Goal: Communication & Community: Answer question/provide support

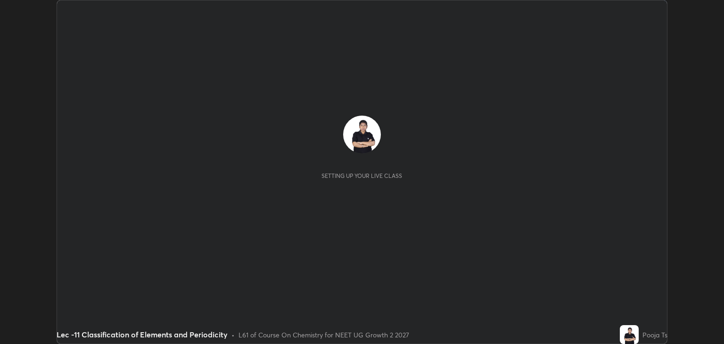
scroll to position [344, 724]
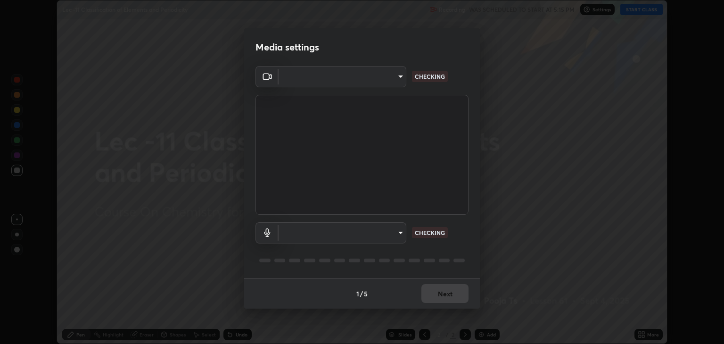
type input "6889e5757fad77820649456bc3a7e4ae290f4e048e3f3cb88d02d5782dedffd8"
type input "default"
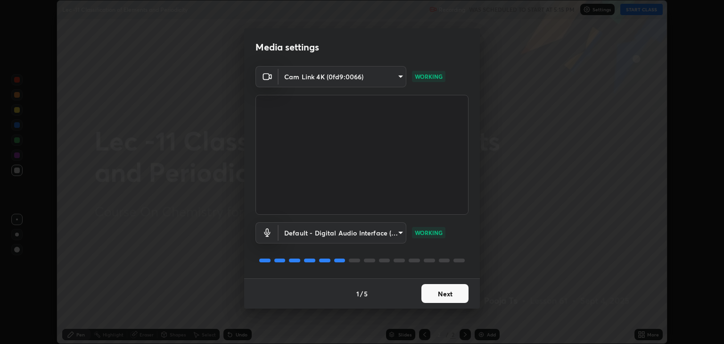
click at [437, 299] on button "Next" at bounding box center [444, 293] width 47 height 19
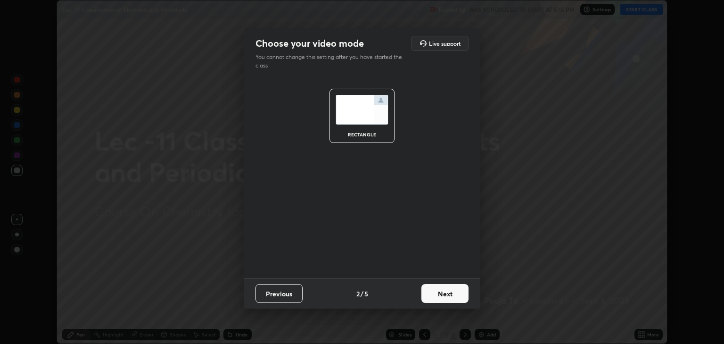
click at [462, 291] on button "Next" at bounding box center [444, 293] width 47 height 19
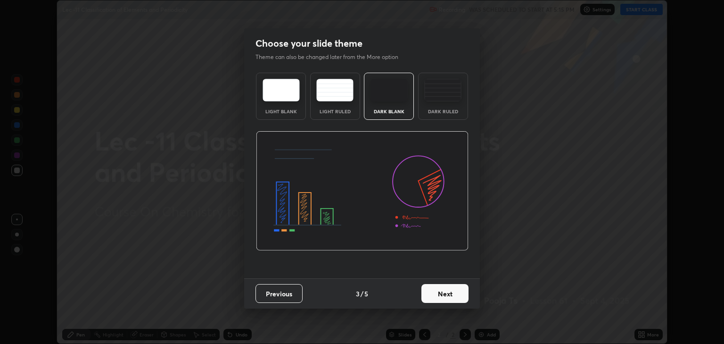
click at [453, 290] on button "Next" at bounding box center [444, 293] width 47 height 19
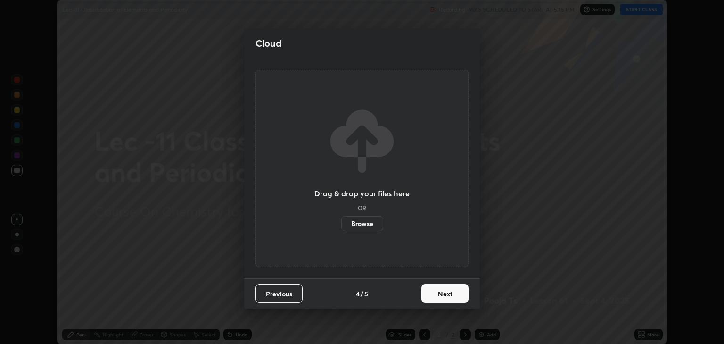
click at [446, 293] on button "Next" at bounding box center [444, 293] width 47 height 19
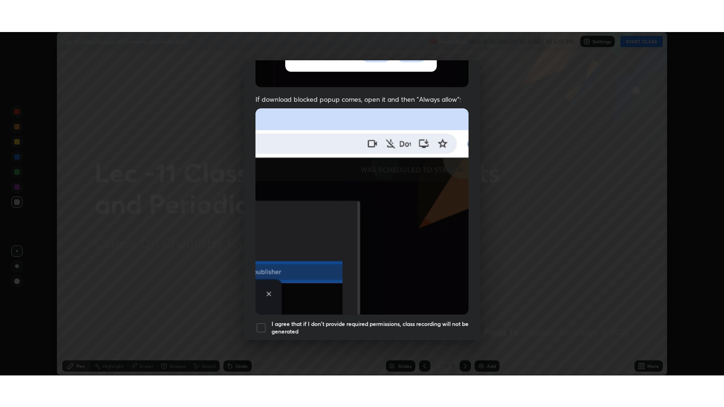
scroll to position [191, 0]
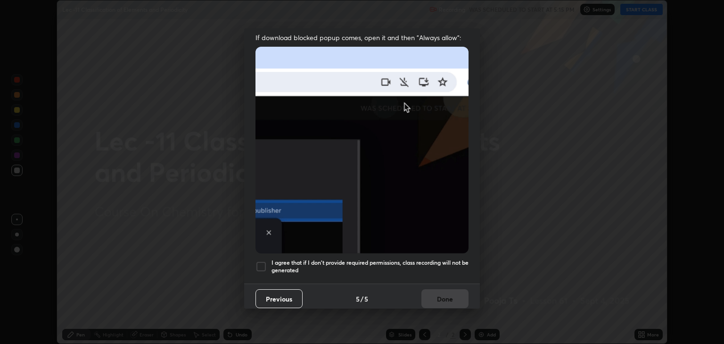
click at [262, 261] on div at bounding box center [261, 266] width 11 height 11
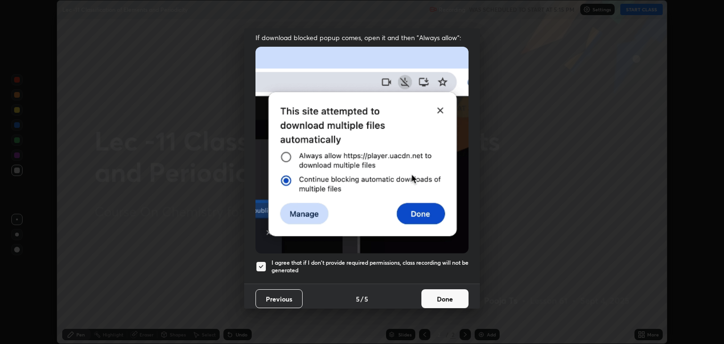
click at [425, 292] on button "Done" at bounding box center [444, 298] width 47 height 19
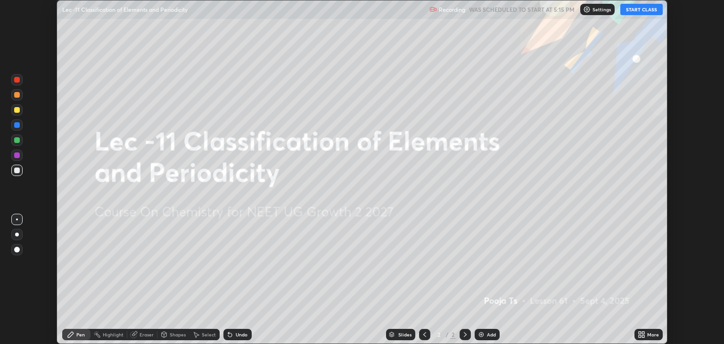
click at [630, 14] on button "START CLASS" at bounding box center [641, 9] width 42 height 11
click at [642, 333] on icon at bounding box center [643, 332] width 2 height 2
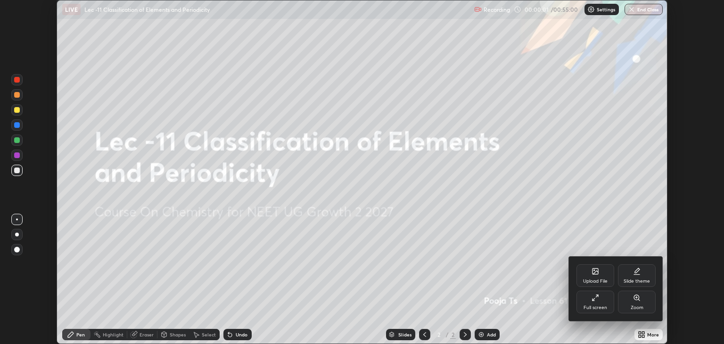
click at [595, 304] on div "Full screen" at bounding box center [596, 301] width 38 height 23
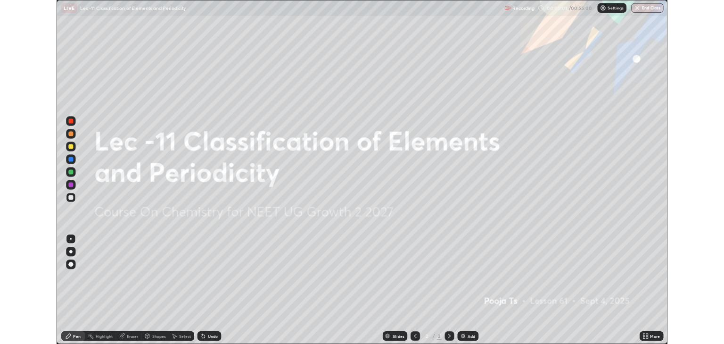
scroll to position [407, 724]
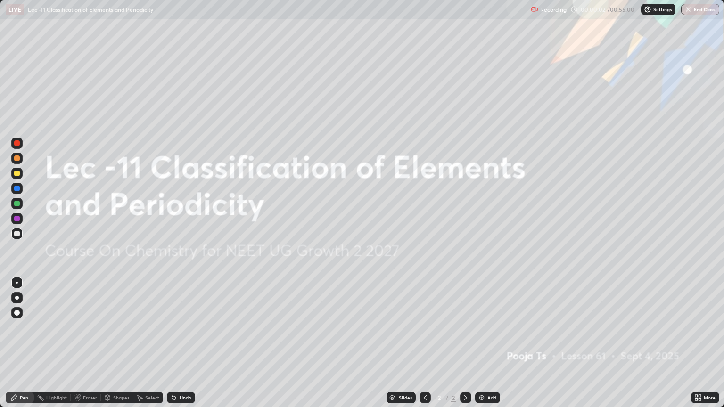
click at [495, 343] on div "Add" at bounding box center [487, 397] width 25 height 11
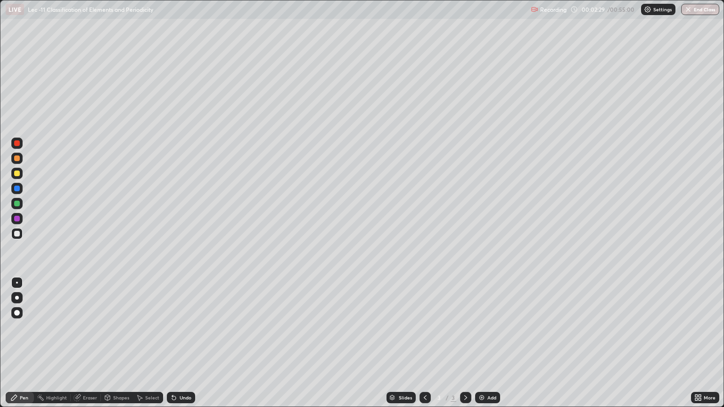
click at [17, 173] on div at bounding box center [17, 174] width 6 height 6
click at [485, 343] on div "Add" at bounding box center [487, 397] width 25 height 11
click at [19, 235] on div at bounding box center [17, 234] width 6 height 6
click at [482, 343] on img at bounding box center [482, 398] width 8 height 8
click at [425, 343] on icon at bounding box center [425, 398] width 8 height 8
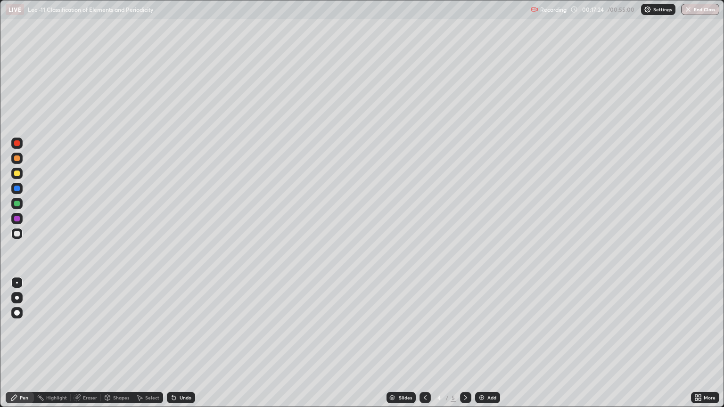
click at [481, 343] on img at bounding box center [482, 398] width 8 height 8
click at [704, 343] on div "More" at bounding box center [705, 397] width 28 height 11
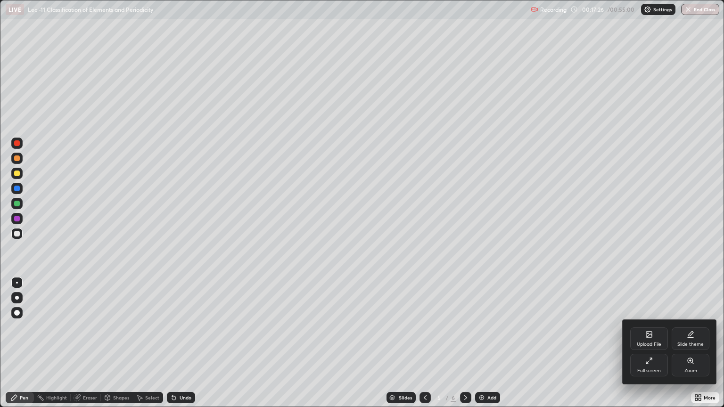
click at [650, 338] on icon at bounding box center [649, 335] width 6 height 6
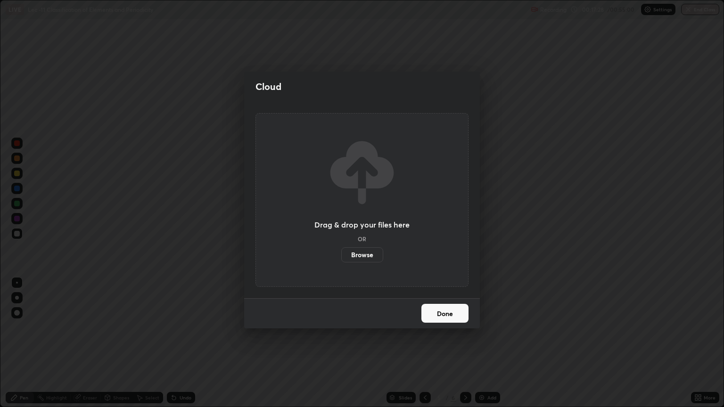
click at [374, 251] on label "Browse" at bounding box center [362, 254] width 42 height 15
click at [341, 251] on input "Browse" at bounding box center [341, 254] width 0 height 15
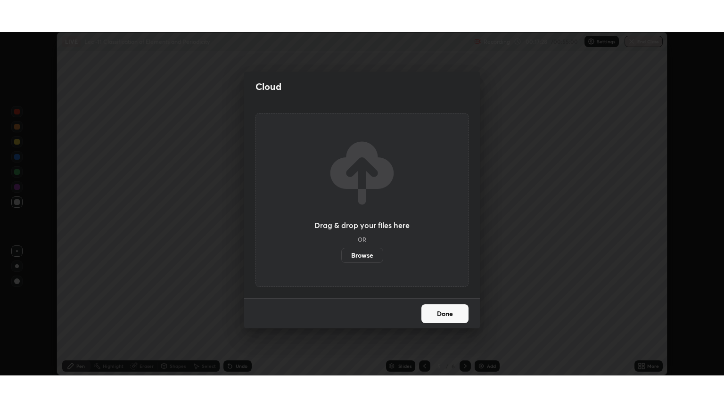
scroll to position [46799, 46419]
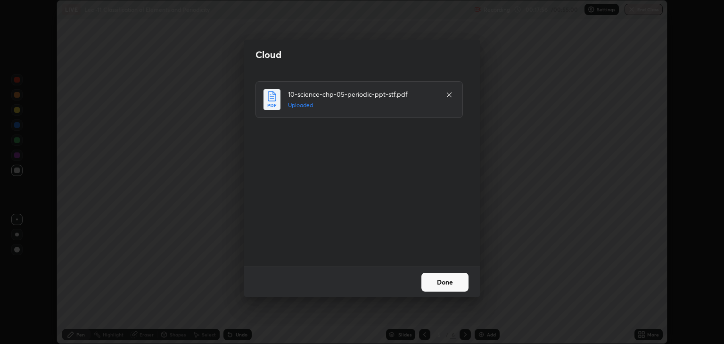
click at [447, 280] on button "Done" at bounding box center [444, 281] width 47 height 19
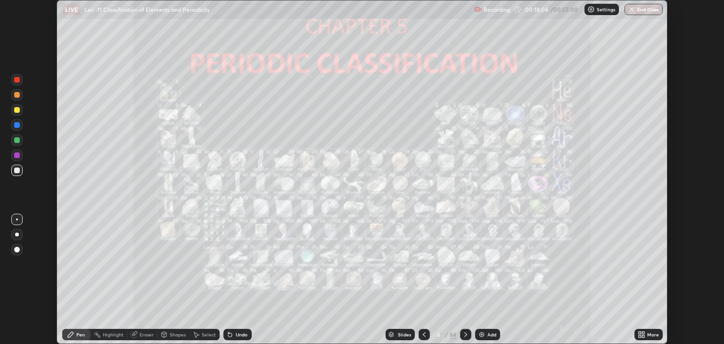
click at [465, 334] on icon at bounding box center [466, 334] width 8 height 8
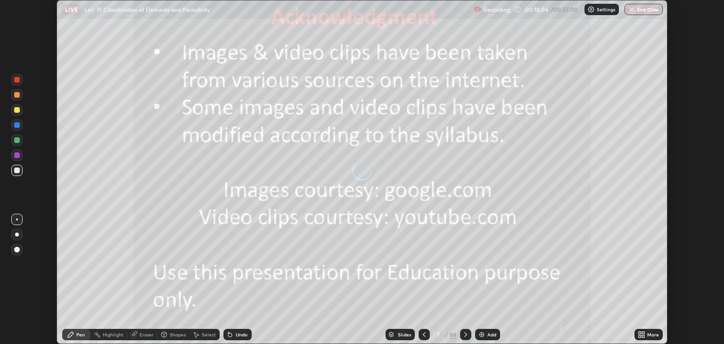
click at [465, 334] on icon at bounding box center [466, 334] width 8 height 8
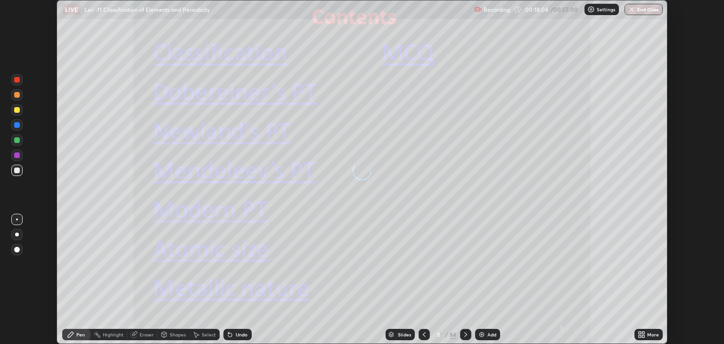
click at [465, 334] on icon at bounding box center [466, 334] width 8 height 8
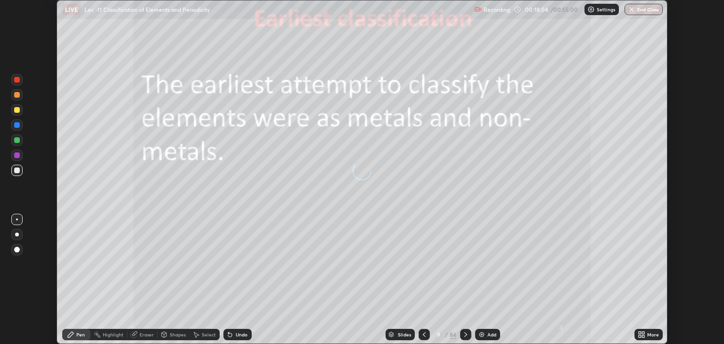
click at [470, 335] on div at bounding box center [465, 334] width 11 height 11
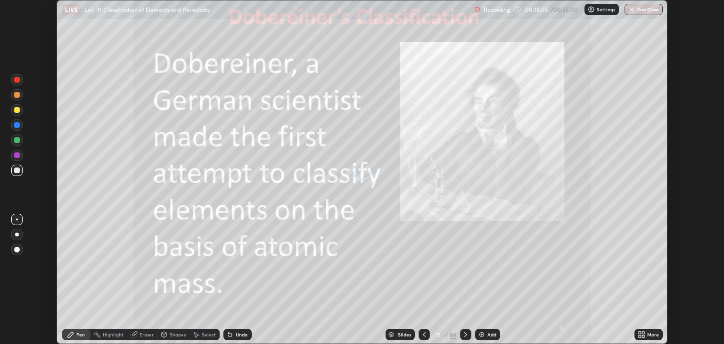
click at [470, 333] on div at bounding box center [465, 334] width 11 height 11
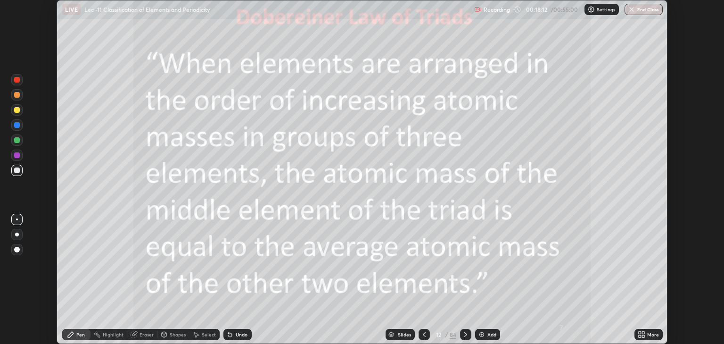
click at [466, 334] on icon at bounding box center [466, 334] width 8 height 8
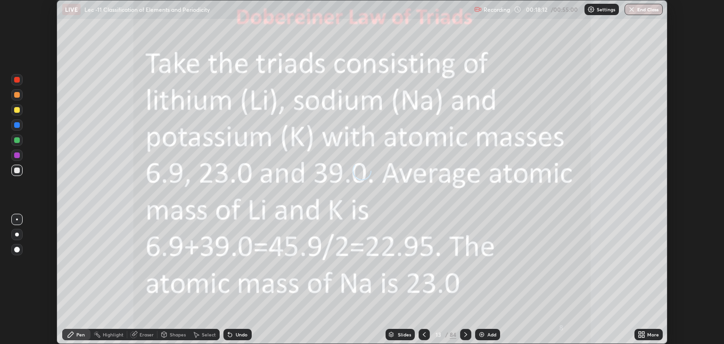
click at [465, 334] on icon at bounding box center [466, 334] width 8 height 8
click at [466, 338] on icon at bounding box center [466, 334] width 8 height 8
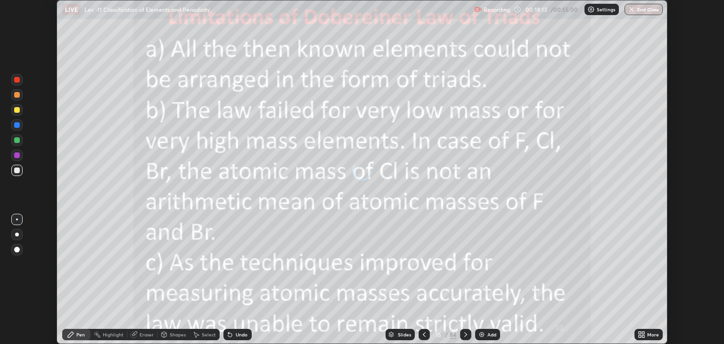
click at [466, 338] on icon at bounding box center [466, 334] width 8 height 8
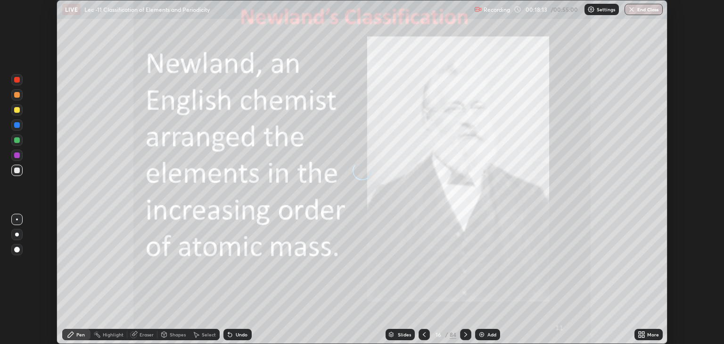
click at [466, 338] on icon at bounding box center [466, 334] width 8 height 8
click at [466, 339] on div at bounding box center [465, 334] width 11 height 11
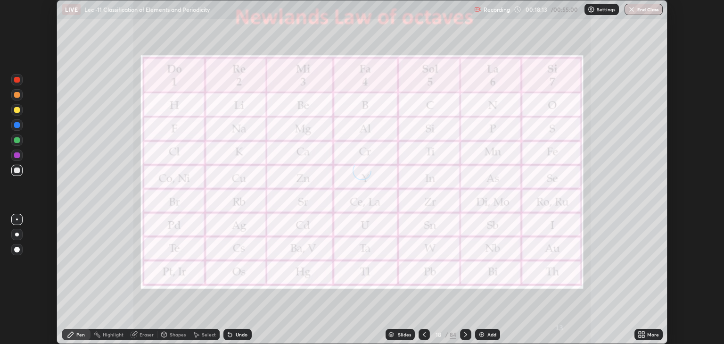
click at [465, 334] on icon at bounding box center [466, 334] width 8 height 8
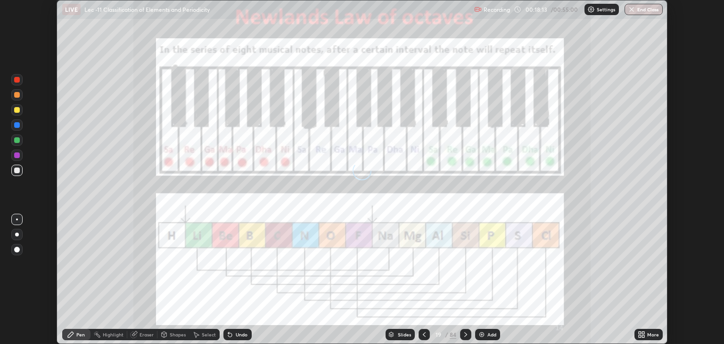
click at [465, 334] on icon at bounding box center [466, 334] width 8 height 8
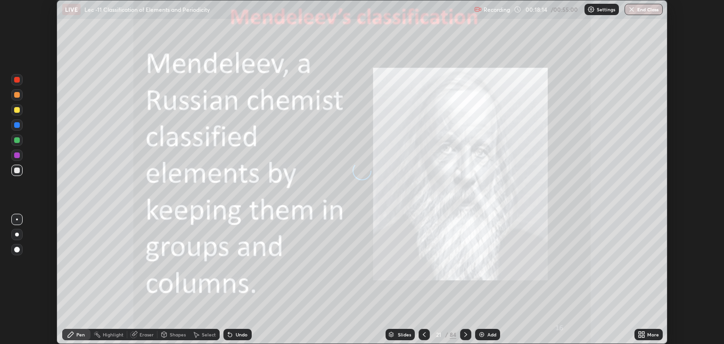
click at [465, 334] on icon at bounding box center [466, 334] width 8 height 8
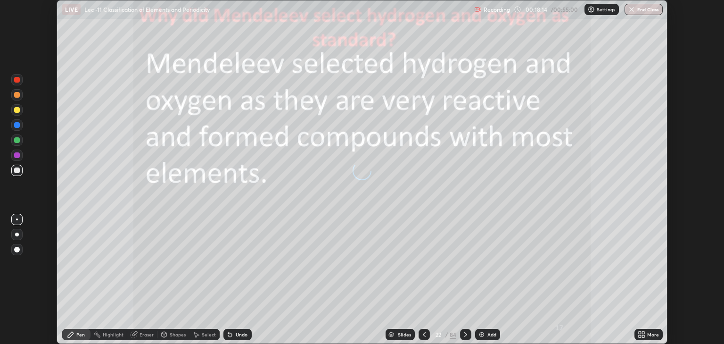
click at [467, 331] on icon at bounding box center [466, 334] width 8 height 8
click at [465, 334] on icon at bounding box center [466, 334] width 8 height 8
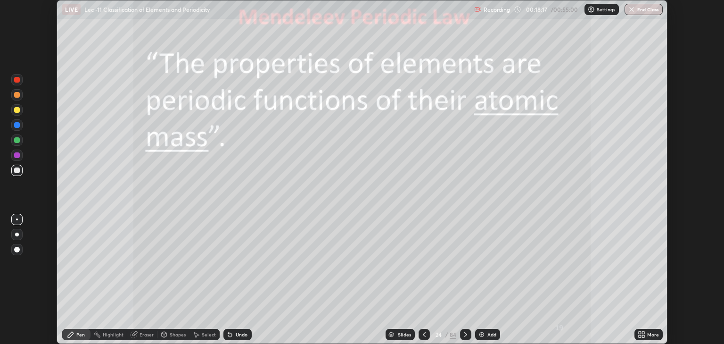
click at [465, 334] on icon at bounding box center [466, 334] width 8 height 8
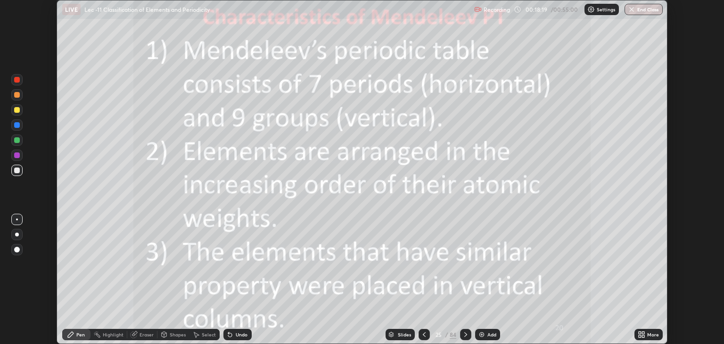
click at [466, 332] on icon at bounding box center [466, 334] width 8 height 8
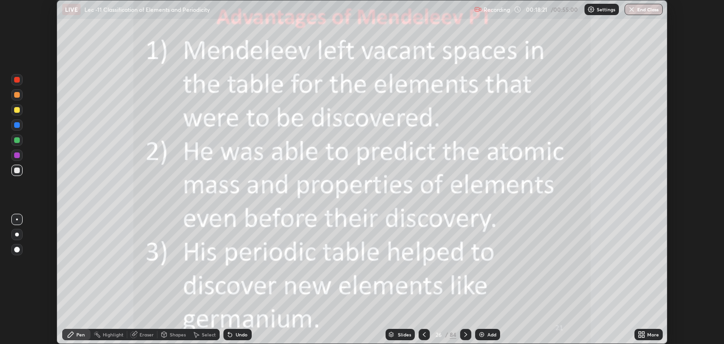
click at [462, 338] on icon at bounding box center [466, 334] width 8 height 8
click at [466, 336] on icon at bounding box center [466, 334] width 8 height 8
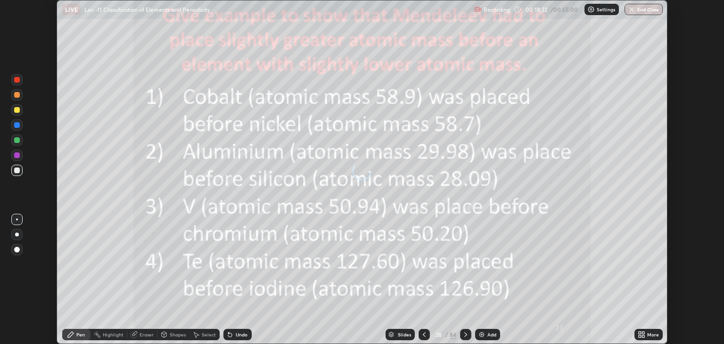
click at [466, 336] on icon at bounding box center [466, 334] width 8 height 8
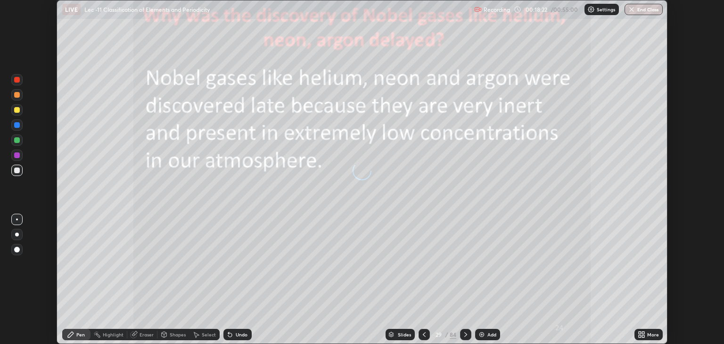
click at [466, 336] on icon at bounding box center [466, 334] width 8 height 8
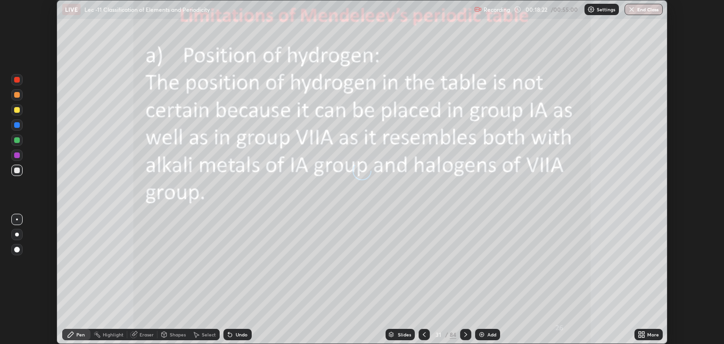
click at [465, 334] on icon at bounding box center [466, 334] width 8 height 8
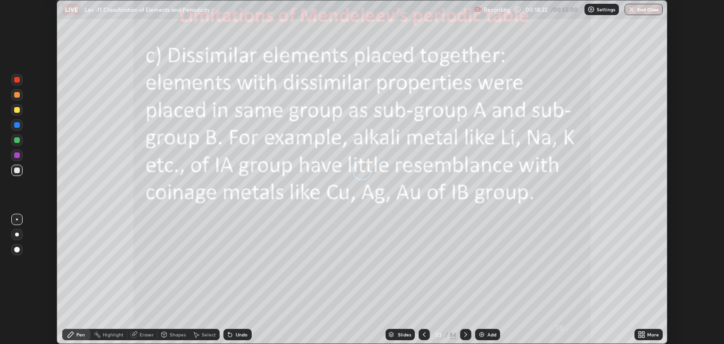
click at [465, 334] on icon at bounding box center [466, 334] width 8 height 8
click at [467, 337] on icon at bounding box center [466, 334] width 8 height 8
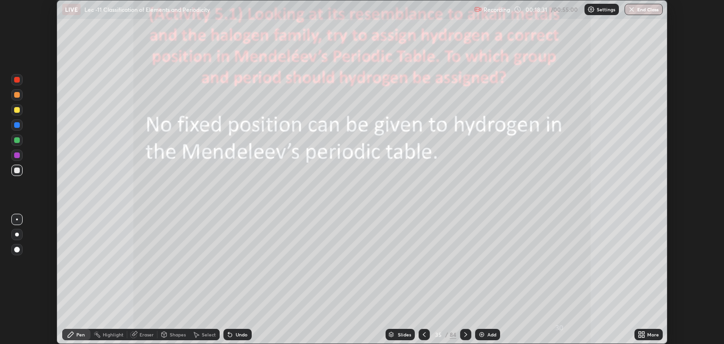
click at [463, 335] on icon at bounding box center [466, 334] width 8 height 8
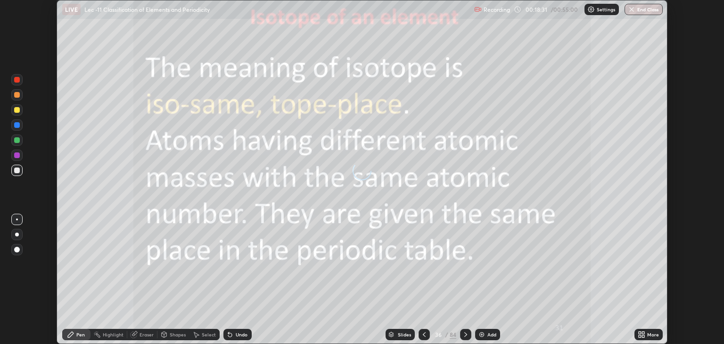
click at [465, 333] on icon at bounding box center [465, 334] width 3 height 5
click at [465, 334] on icon at bounding box center [466, 334] width 8 height 8
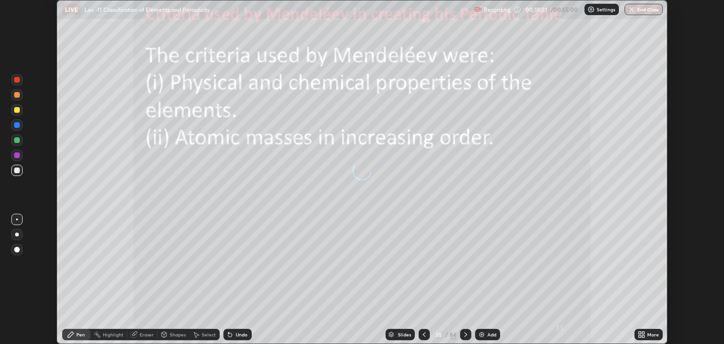
click at [466, 334] on icon at bounding box center [465, 334] width 3 height 5
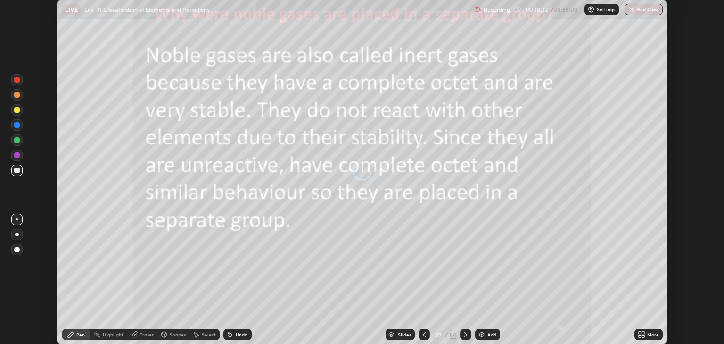
click at [465, 334] on icon at bounding box center [466, 334] width 8 height 8
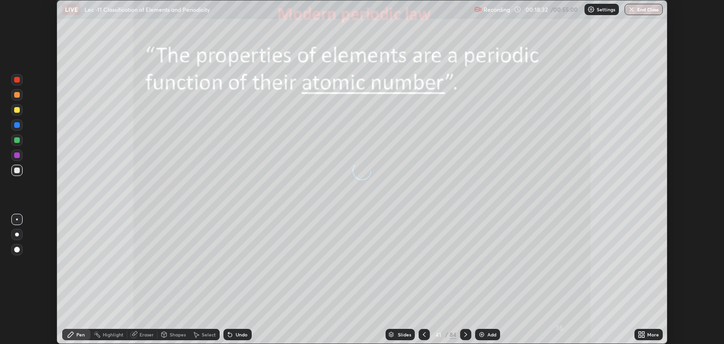
click at [465, 334] on icon at bounding box center [466, 334] width 8 height 8
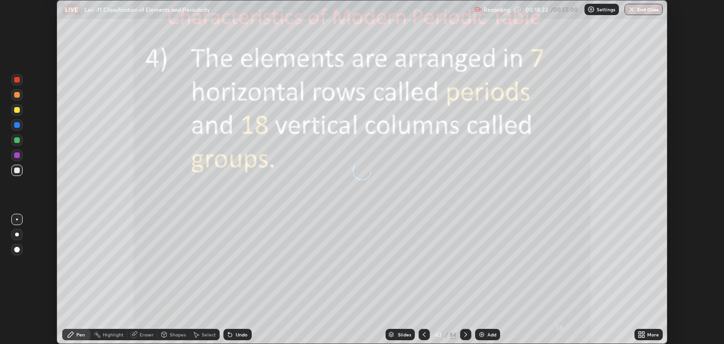
click at [465, 334] on icon at bounding box center [466, 334] width 8 height 8
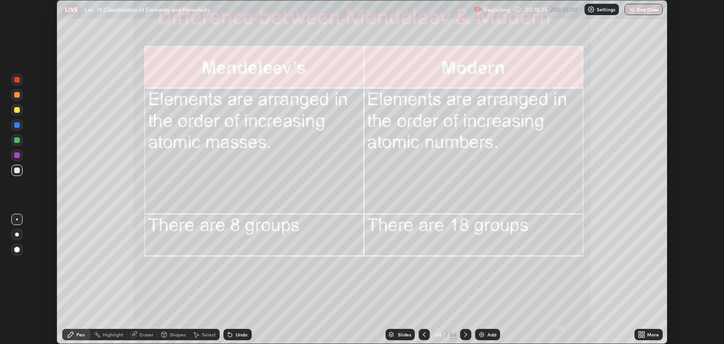
click at [469, 334] on icon at bounding box center [466, 334] width 8 height 8
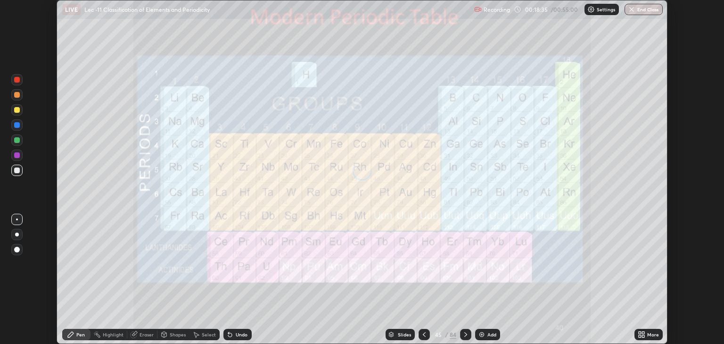
click at [465, 334] on icon at bounding box center [466, 334] width 8 height 8
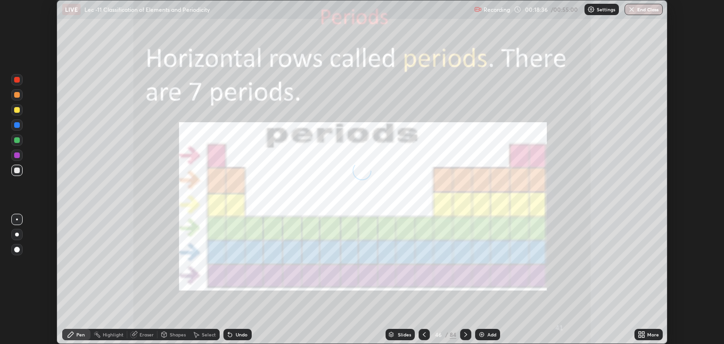
click at [465, 338] on icon at bounding box center [466, 334] width 8 height 8
click at [466, 337] on icon at bounding box center [466, 334] width 8 height 8
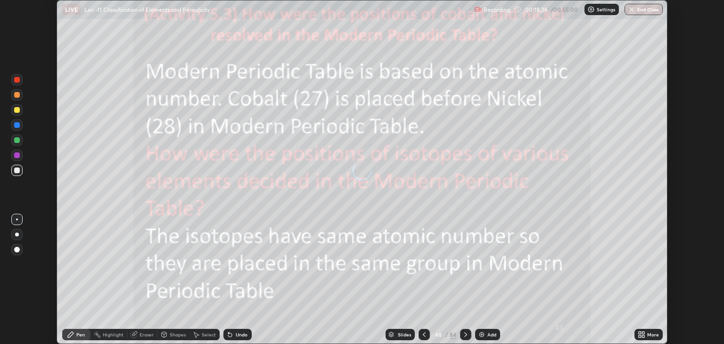
click at [465, 334] on icon at bounding box center [466, 334] width 8 height 8
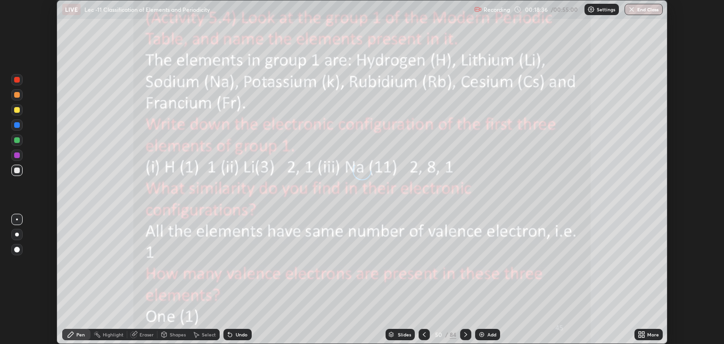
click at [465, 334] on icon at bounding box center [466, 334] width 8 height 8
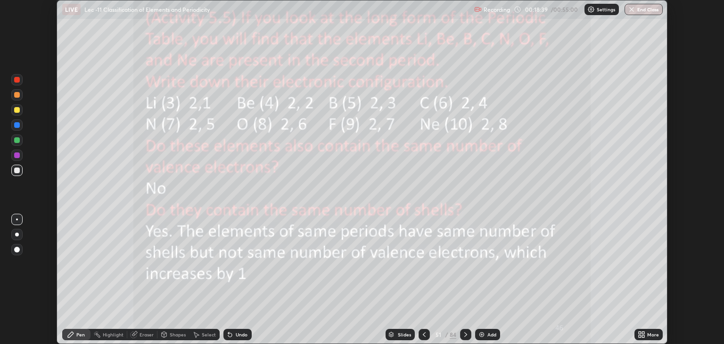
click at [466, 334] on icon at bounding box center [465, 334] width 3 height 5
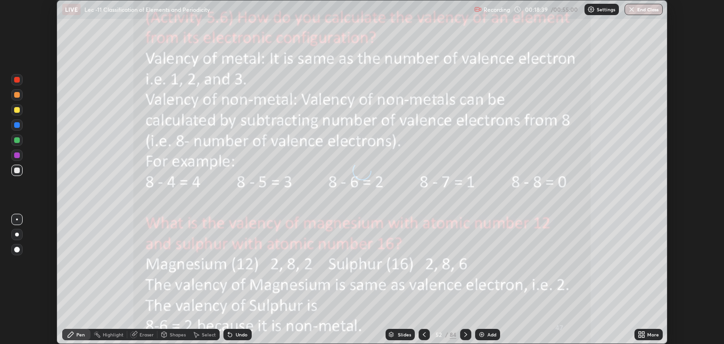
click at [465, 334] on icon at bounding box center [466, 334] width 8 height 8
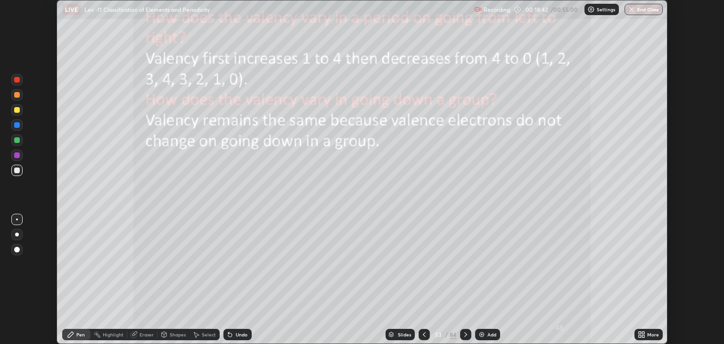
click at [465, 334] on icon at bounding box center [466, 334] width 8 height 8
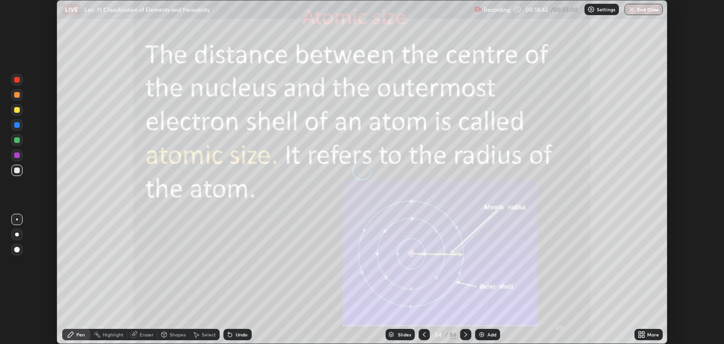
click at [469, 338] on div at bounding box center [465, 334] width 11 height 11
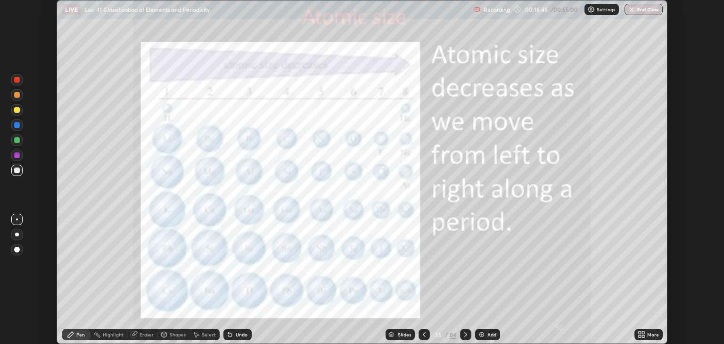
click at [428, 335] on div at bounding box center [424, 334] width 11 height 11
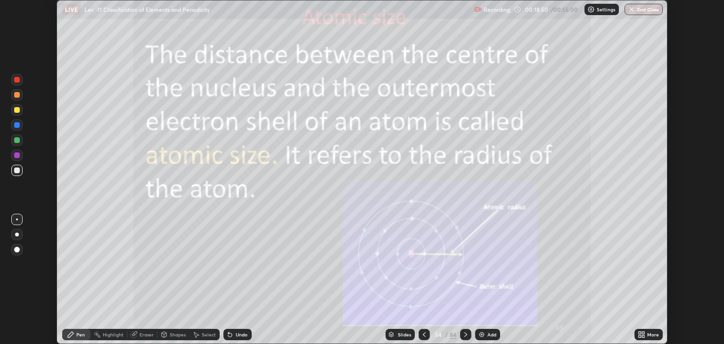
click at [470, 336] on div at bounding box center [465, 334] width 11 height 11
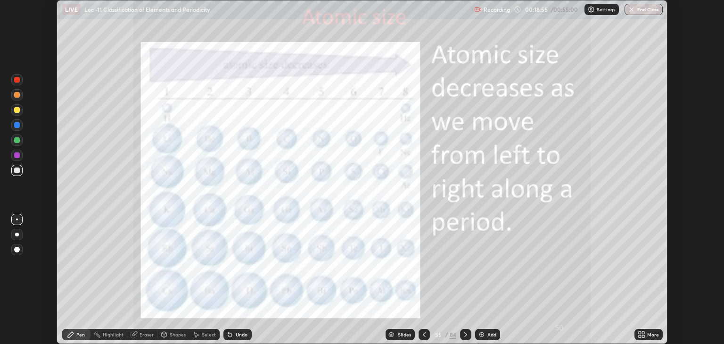
click at [466, 332] on icon at bounding box center [466, 334] width 8 height 8
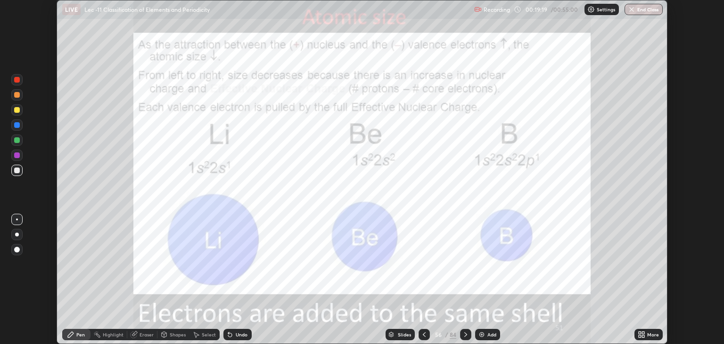
click at [17, 140] on div at bounding box center [17, 140] width 6 height 6
click at [428, 333] on div at bounding box center [424, 334] width 11 height 11
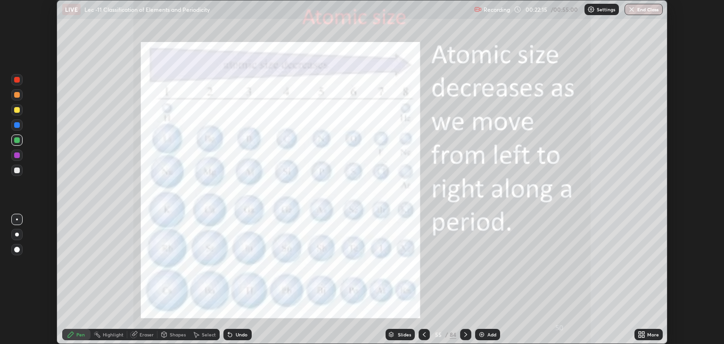
click at [470, 335] on div at bounding box center [465, 334] width 11 height 11
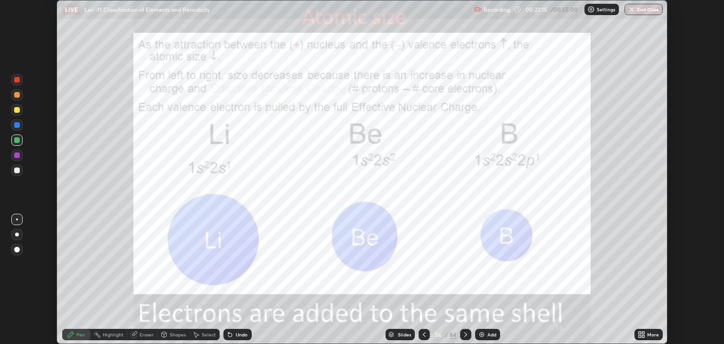
click at [465, 338] on icon at bounding box center [466, 334] width 8 height 8
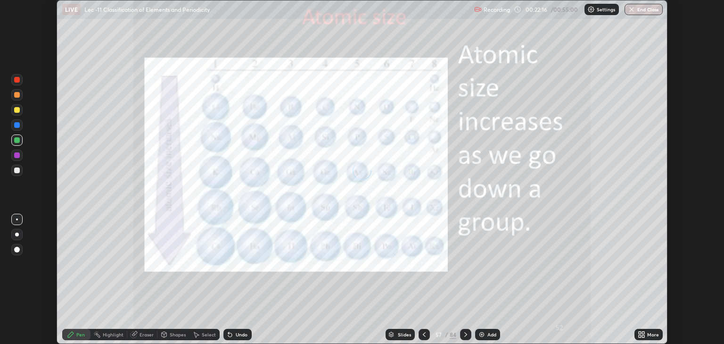
click at [466, 338] on div at bounding box center [465, 334] width 11 height 11
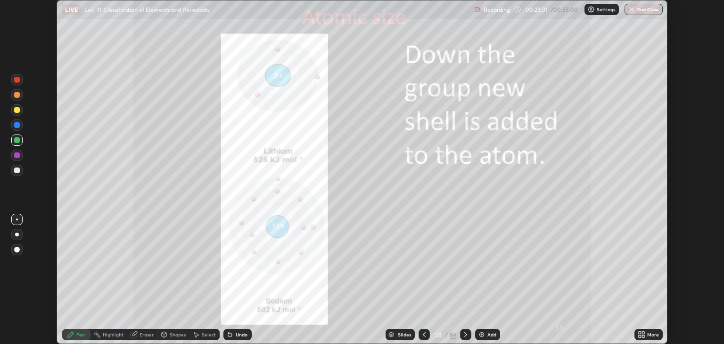
click at [484, 334] on img at bounding box center [482, 334] width 8 height 8
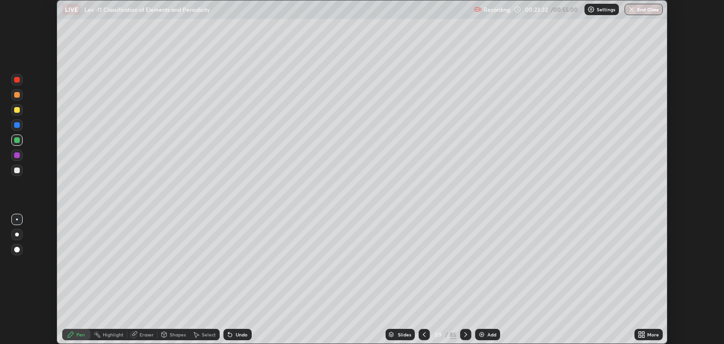
click at [424, 334] on icon at bounding box center [425, 334] width 8 height 8
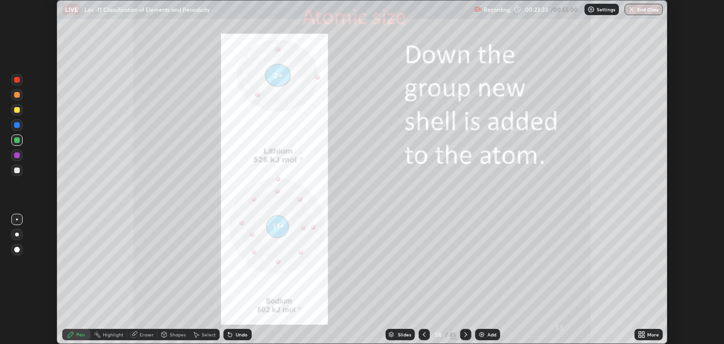
click at [483, 337] on img at bounding box center [482, 334] width 8 height 8
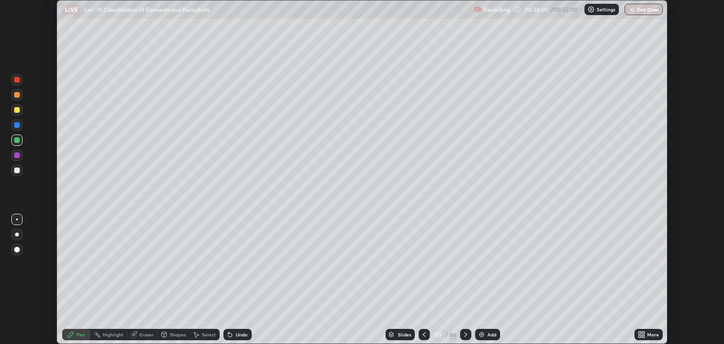
click at [21, 171] on div at bounding box center [16, 170] width 11 height 11
click at [648, 338] on div "More" at bounding box center [649, 334] width 28 height 11
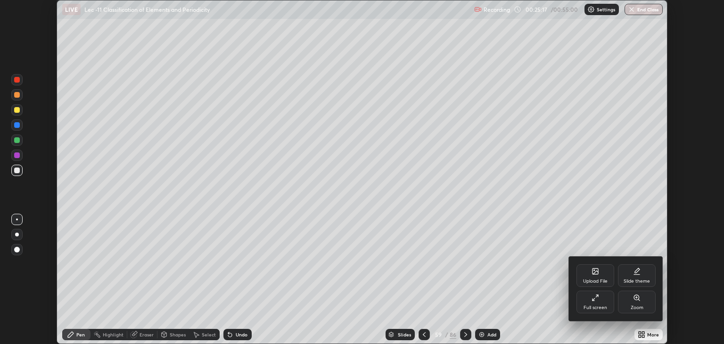
click at [600, 298] on div "Full screen" at bounding box center [596, 301] width 38 height 23
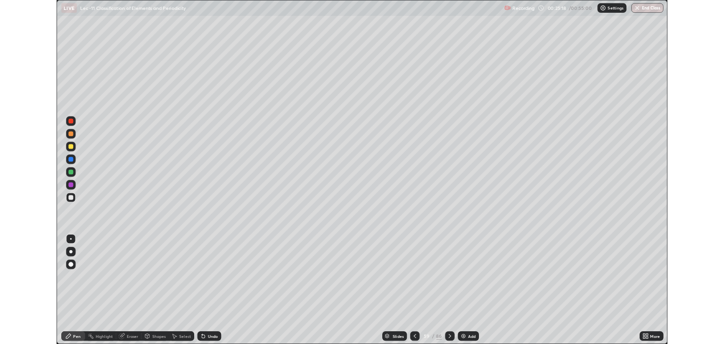
scroll to position [407, 724]
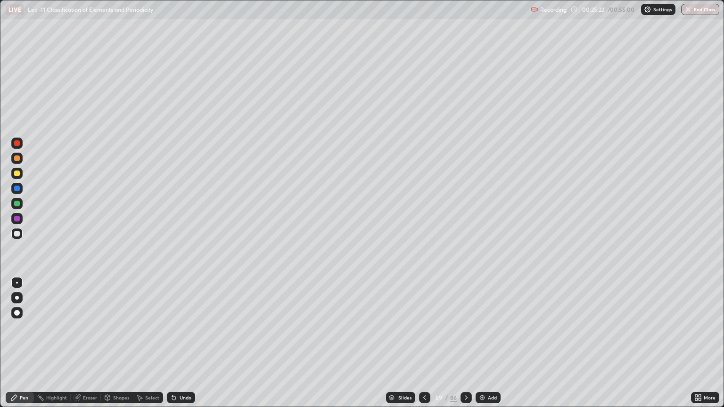
click at [172, 343] on icon at bounding box center [172, 396] width 1 height 1
click at [478, 343] on img at bounding box center [482, 398] width 8 height 8
click at [17, 158] on div at bounding box center [17, 159] width 6 height 6
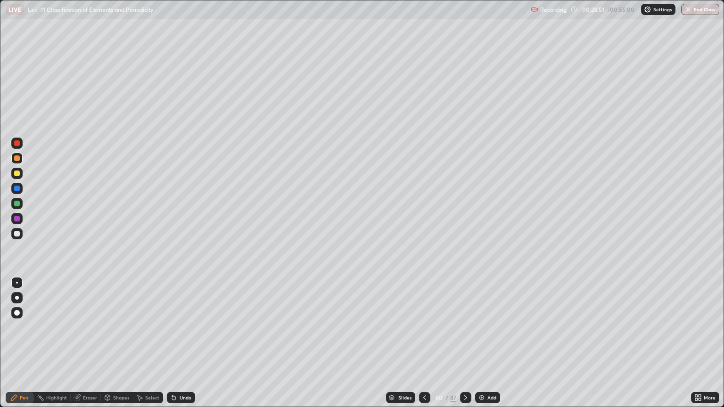
click at [172, 343] on icon at bounding box center [172, 396] width 1 height 1
click at [171, 343] on icon at bounding box center [174, 398] width 8 height 8
click at [170, 343] on icon at bounding box center [174, 398] width 8 height 8
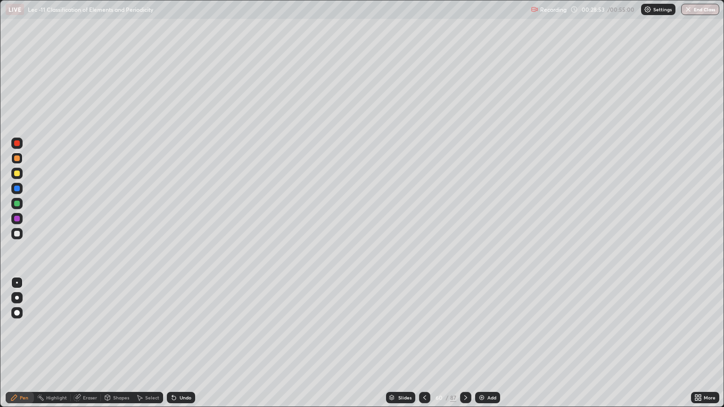
click at [172, 343] on icon at bounding box center [172, 396] width 1 height 1
click at [184, 343] on div "Undo" at bounding box center [181, 397] width 28 height 11
click at [486, 343] on div "Add" at bounding box center [487, 397] width 25 height 11
click at [20, 236] on div at bounding box center [16, 233] width 11 height 11
click at [145, 343] on div "Select" at bounding box center [152, 398] width 14 height 5
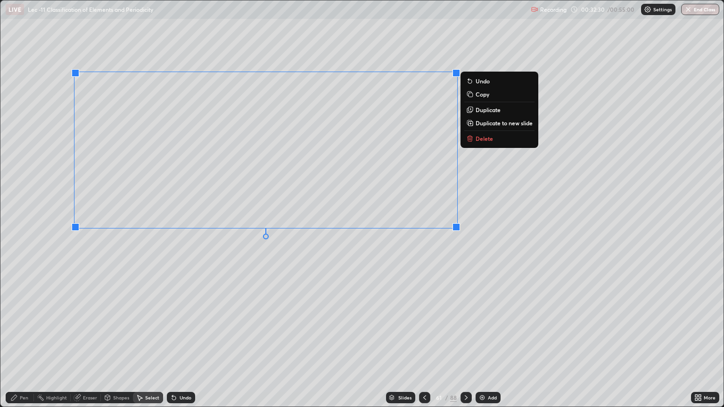
click at [32, 343] on div "Pen" at bounding box center [20, 397] width 28 height 11
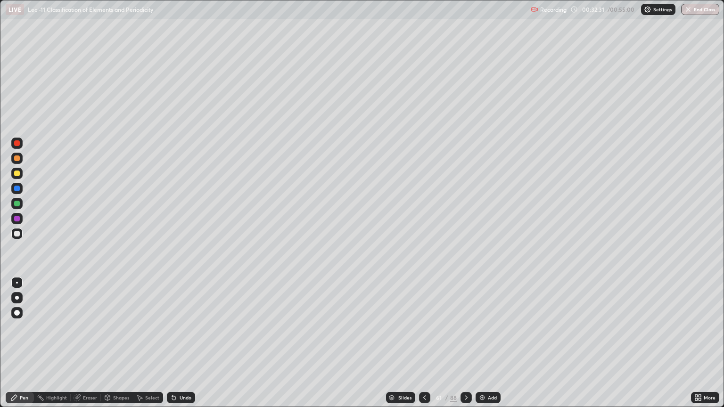
click at [20, 239] on div at bounding box center [16, 233] width 11 height 11
click at [17, 204] on div at bounding box center [17, 204] width 6 height 6
click at [481, 343] on img at bounding box center [482, 398] width 8 height 8
click at [20, 238] on div at bounding box center [16, 233] width 11 height 11
click at [17, 173] on div at bounding box center [17, 174] width 6 height 6
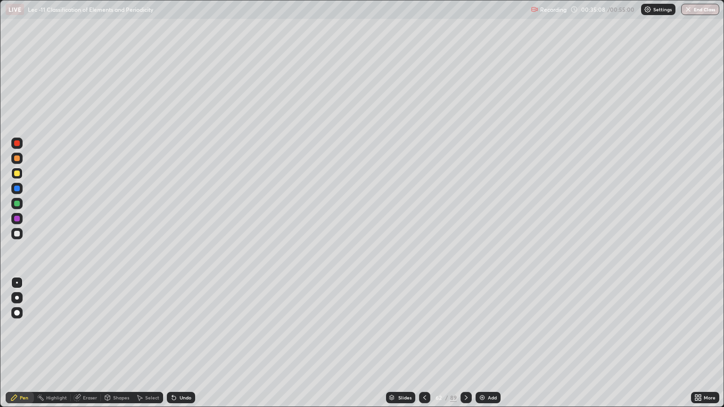
click at [117, 343] on div "Shapes" at bounding box center [121, 398] width 16 height 5
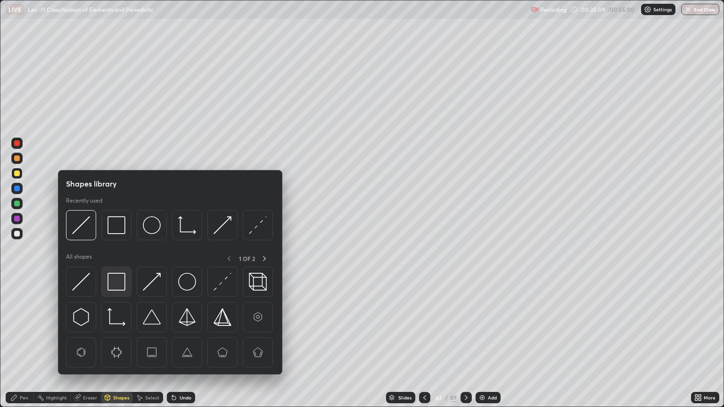
click at [120, 280] on img at bounding box center [116, 282] width 18 height 18
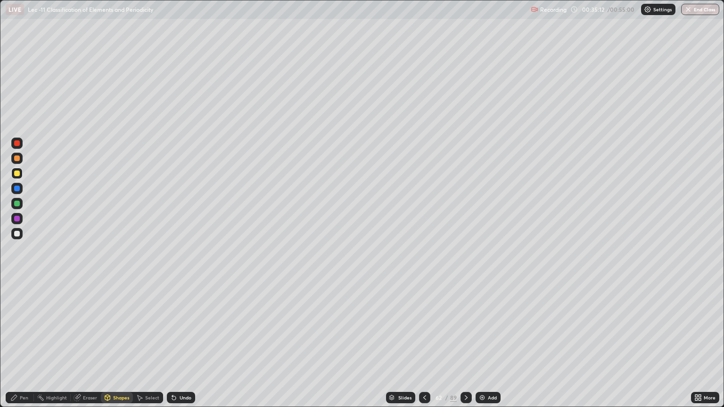
click at [38, 343] on circle at bounding box center [37, 396] width 1 height 1
click at [31, 343] on div "Pen" at bounding box center [20, 397] width 28 height 11
click at [17, 158] on div at bounding box center [17, 159] width 6 height 6
click at [424, 343] on icon at bounding box center [425, 398] width 8 height 8
click at [421, 343] on icon at bounding box center [425, 398] width 8 height 8
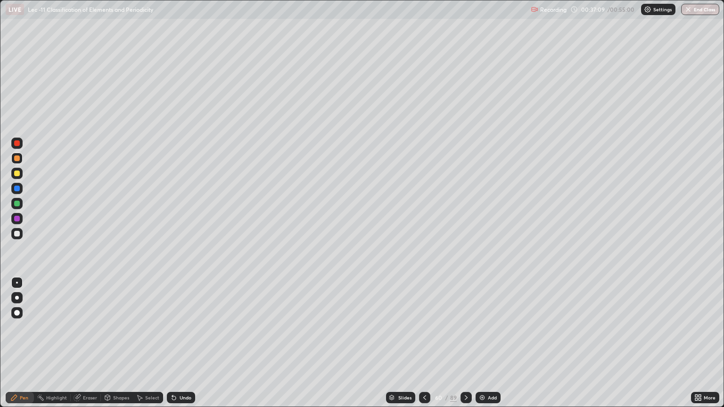
click at [419, 343] on div at bounding box center [424, 397] width 11 height 11
click at [421, 343] on icon at bounding box center [425, 398] width 8 height 8
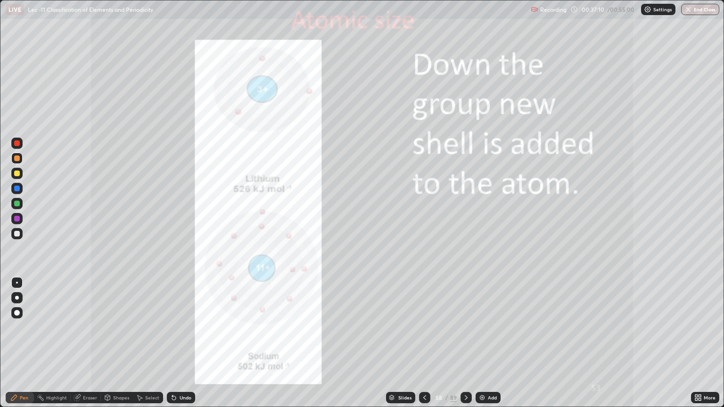
click at [421, 343] on icon at bounding box center [425, 398] width 8 height 8
click at [419, 343] on div at bounding box center [424, 397] width 11 height 11
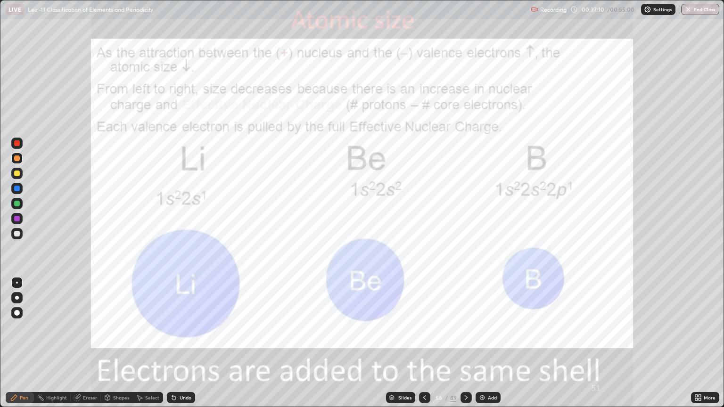
click at [419, 343] on div at bounding box center [424, 397] width 11 height 11
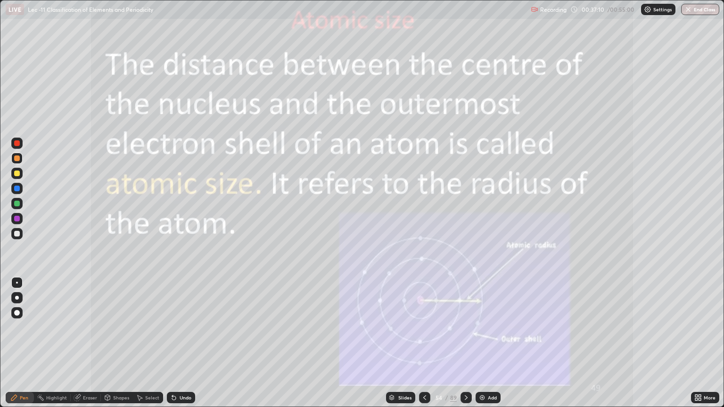
click at [419, 343] on div at bounding box center [424, 397] width 11 height 11
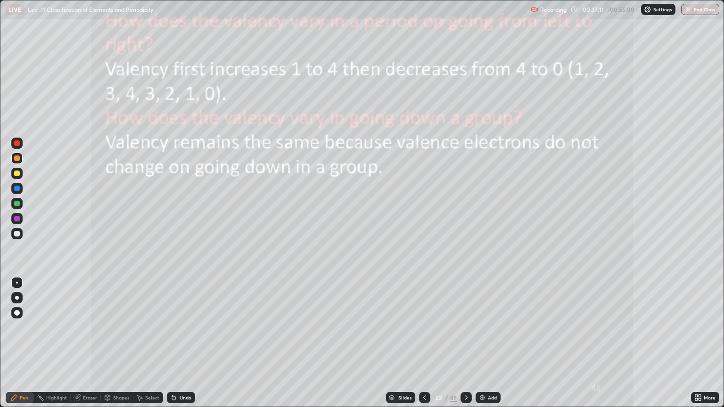
click at [419, 343] on div at bounding box center [424, 397] width 11 height 11
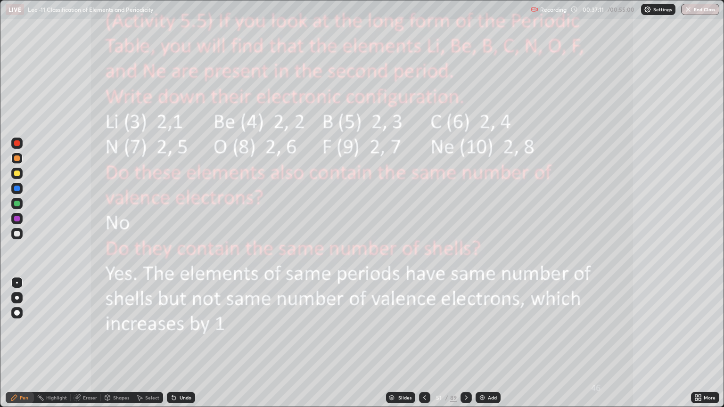
click at [420, 343] on div at bounding box center [424, 397] width 11 height 11
click at [421, 343] on icon at bounding box center [425, 398] width 8 height 8
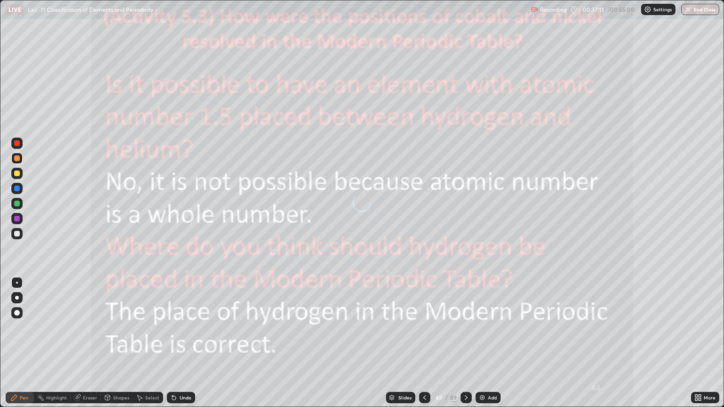
click at [423, 343] on icon at bounding box center [425, 398] width 8 height 8
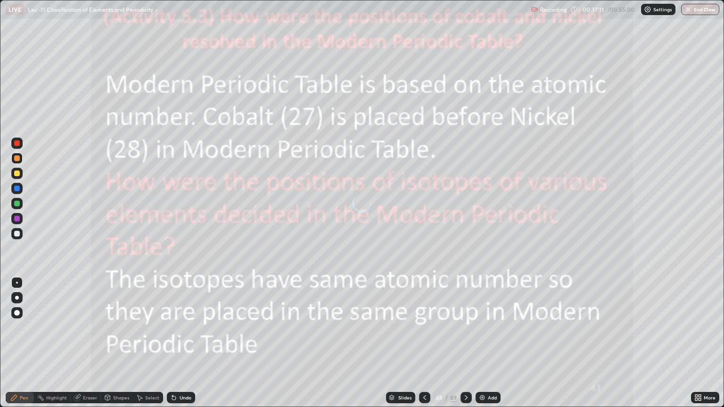
click at [424, 343] on icon at bounding box center [425, 398] width 8 height 8
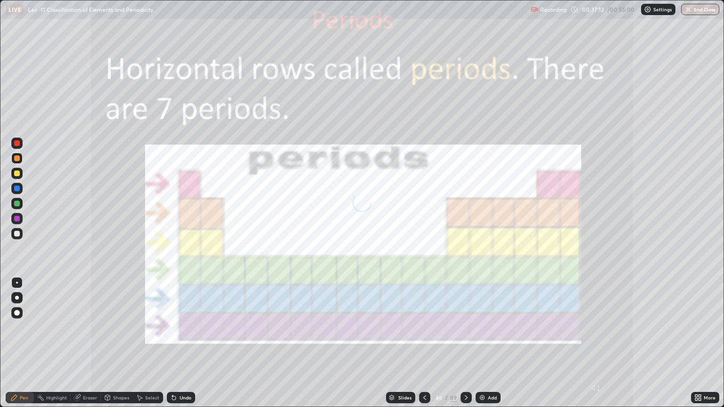
click at [424, 343] on icon at bounding box center [425, 398] width 8 height 8
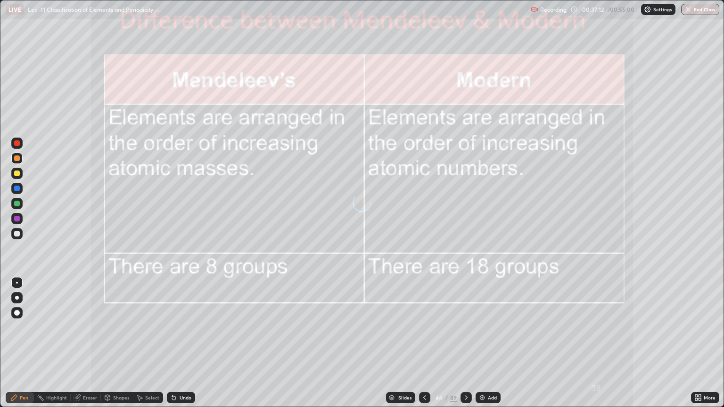
click at [422, 343] on icon at bounding box center [425, 398] width 8 height 8
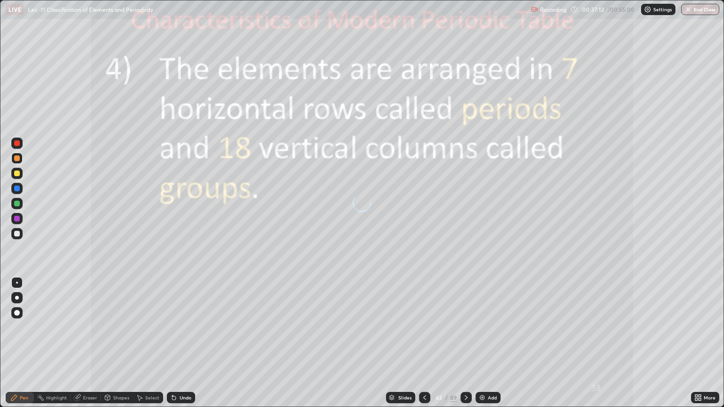
click at [423, 343] on icon at bounding box center [425, 398] width 8 height 8
click at [422, 343] on icon at bounding box center [425, 398] width 8 height 8
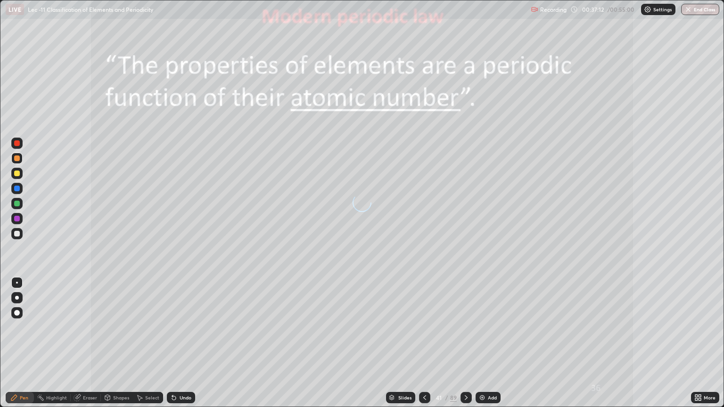
click at [423, 343] on icon at bounding box center [425, 398] width 8 height 8
click at [423, 343] on icon at bounding box center [424, 398] width 3 height 5
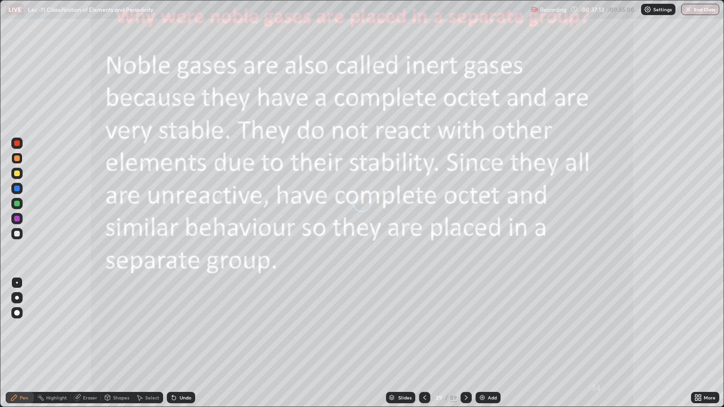
click at [423, 343] on icon at bounding box center [425, 398] width 8 height 8
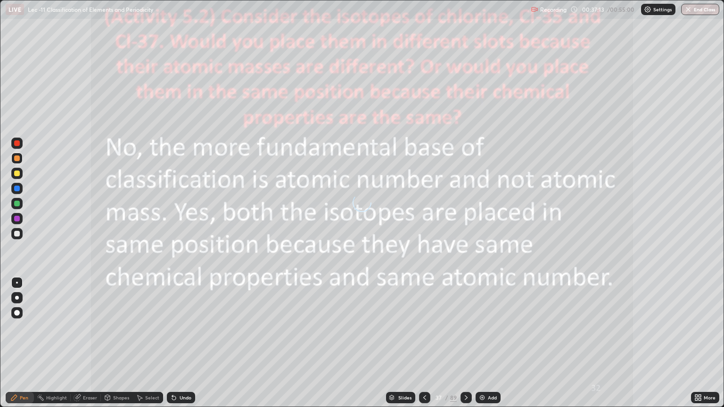
click at [423, 343] on icon at bounding box center [424, 398] width 3 height 5
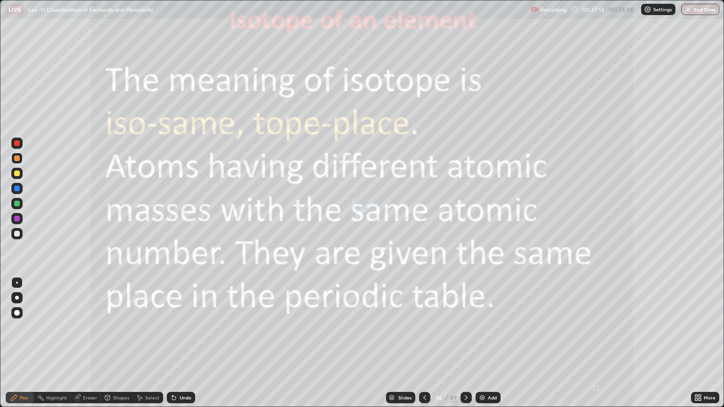
click at [423, 343] on icon at bounding box center [424, 398] width 3 height 5
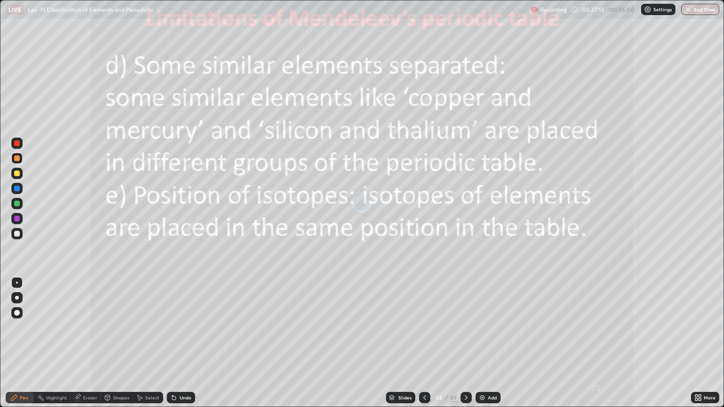
click at [423, 343] on icon at bounding box center [424, 398] width 3 height 5
click at [423, 343] on icon at bounding box center [425, 398] width 8 height 8
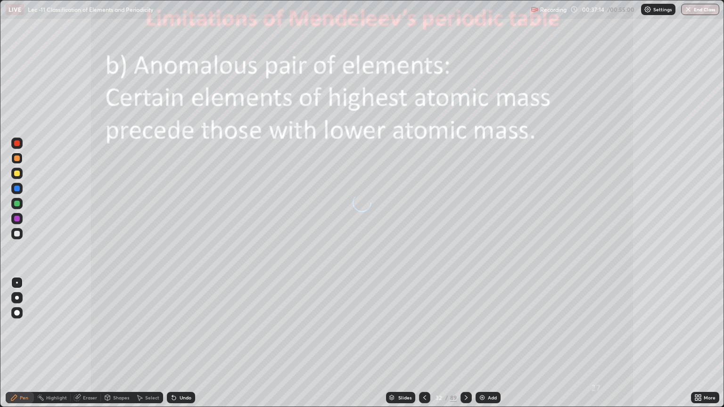
click at [423, 343] on icon at bounding box center [424, 398] width 3 height 5
click at [423, 343] on icon at bounding box center [425, 398] width 8 height 8
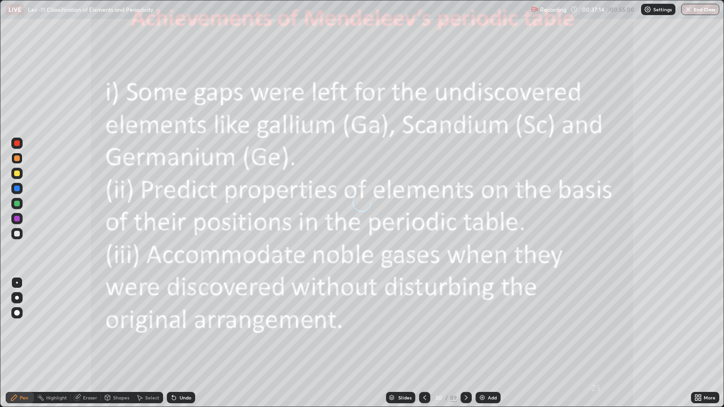
click at [423, 343] on icon at bounding box center [425, 398] width 8 height 8
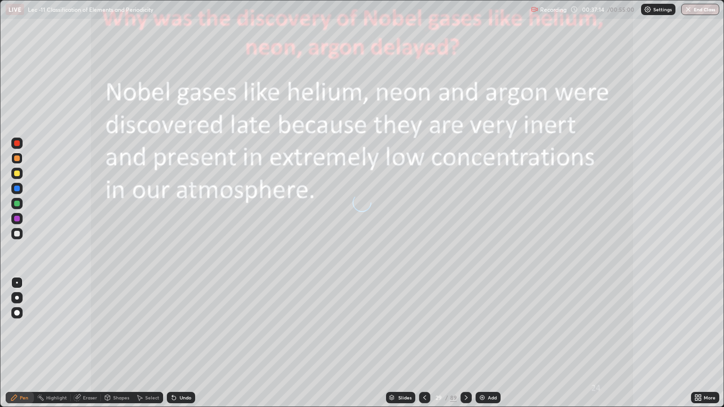
click at [423, 343] on icon at bounding box center [425, 398] width 8 height 8
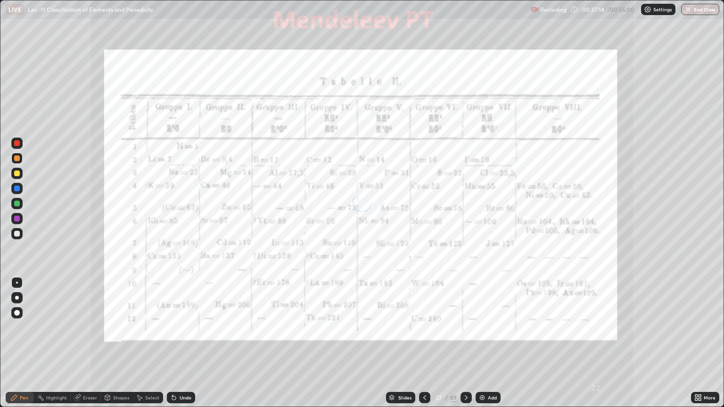
click at [423, 343] on icon at bounding box center [425, 398] width 8 height 8
click at [423, 343] on icon at bounding box center [424, 398] width 3 height 5
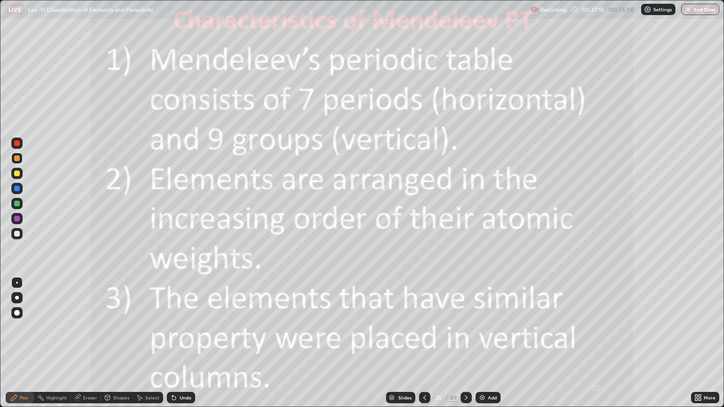
click at [423, 343] on icon at bounding box center [425, 398] width 8 height 8
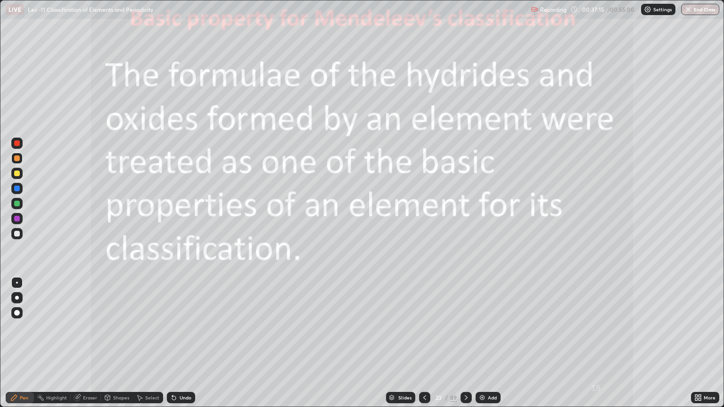
click at [423, 343] on icon at bounding box center [425, 398] width 8 height 8
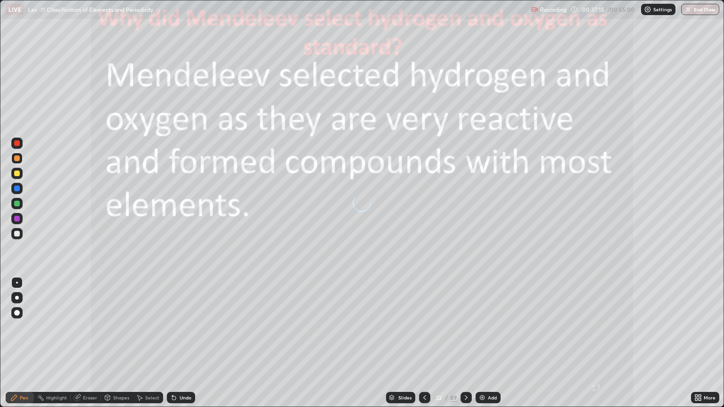
click at [423, 343] on icon at bounding box center [425, 398] width 8 height 8
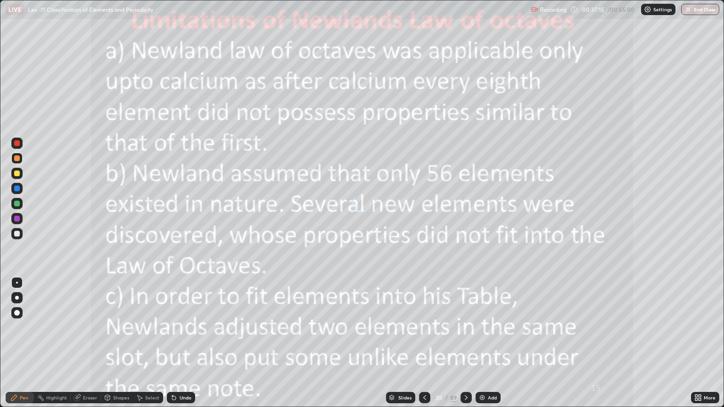
click at [423, 343] on icon at bounding box center [424, 398] width 3 height 5
click at [424, 343] on icon at bounding box center [425, 398] width 8 height 8
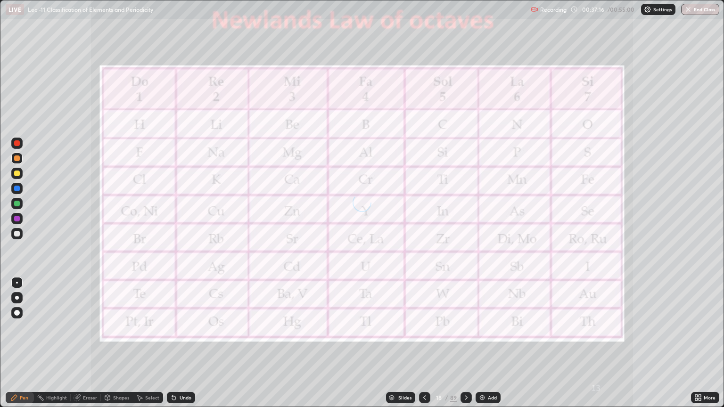
click at [424, 343] on icon at bounding box center [425, 398] width 8 height 8
click at [423, 343] on icon at bounding box center [425, 398] width 8 height 8
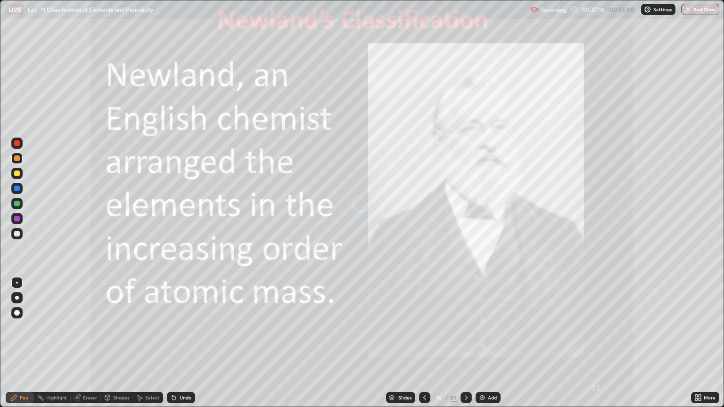
click at [423, 343] on icon at bounding box center [425, 398] width 8 height 8
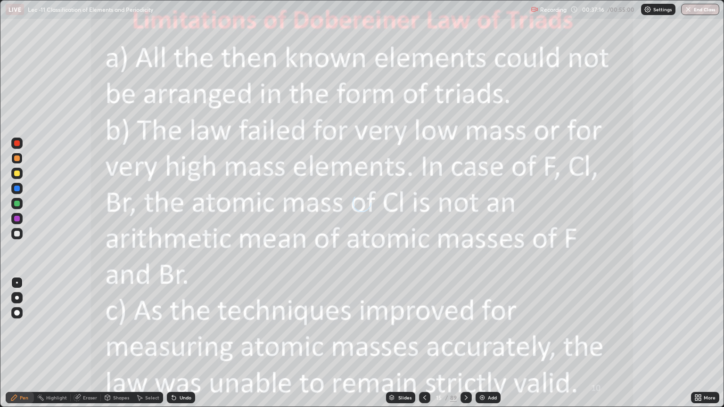
click at [423, 343] on icon at bounding box center [425, 398] width 8 height 8
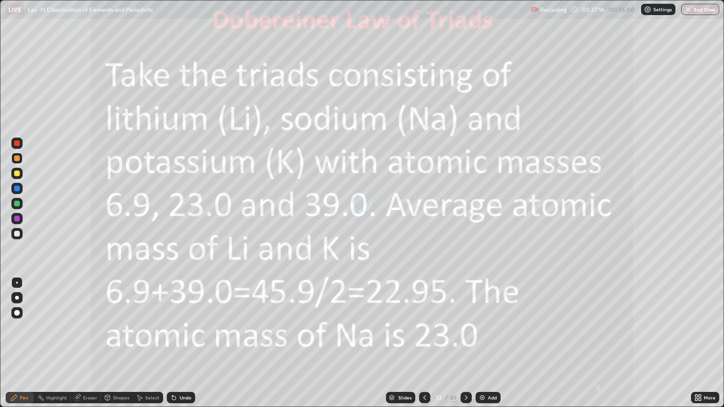
click at [424, 343] on icon at bounding box center [425, 398] width 8 height 8
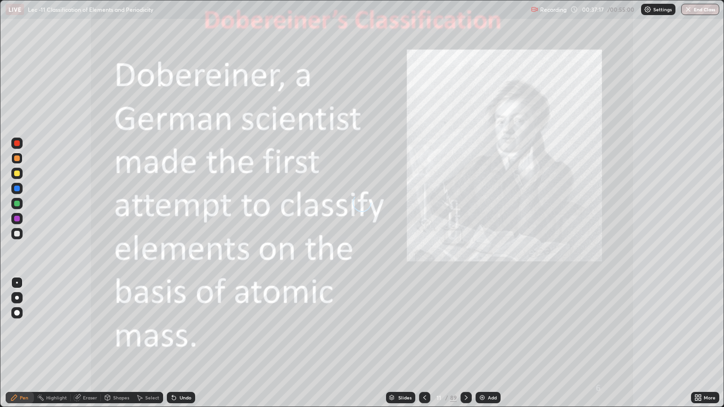
click at [424, 343] on icon at bounding box center [424, 398] width 3 height 5
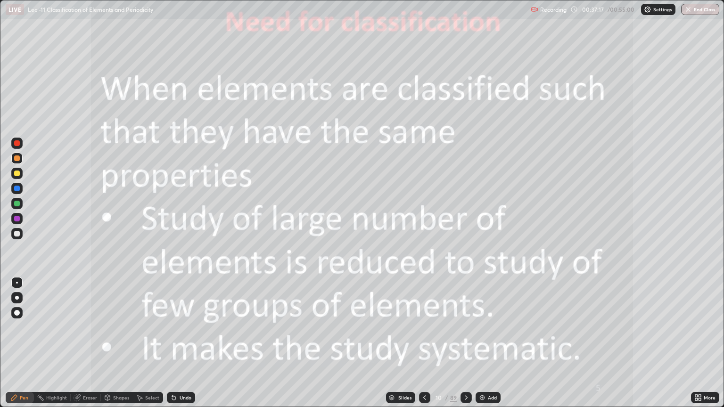
click at [425, 343] on icon at bounding box center [425, 398] width 8 height 8
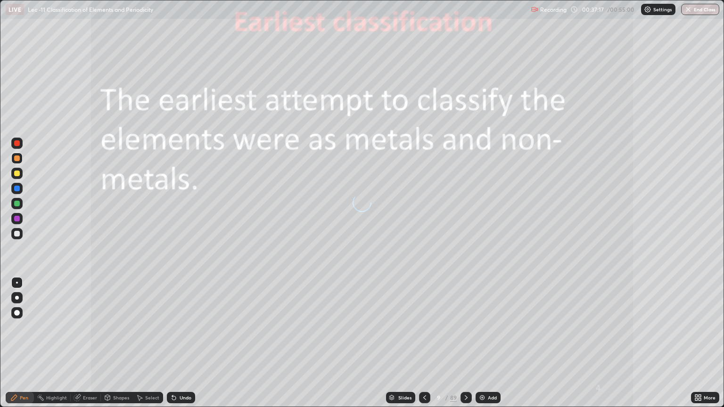
click at [425, 343] on icon at bounding box center [425, 398] width 8 height 8
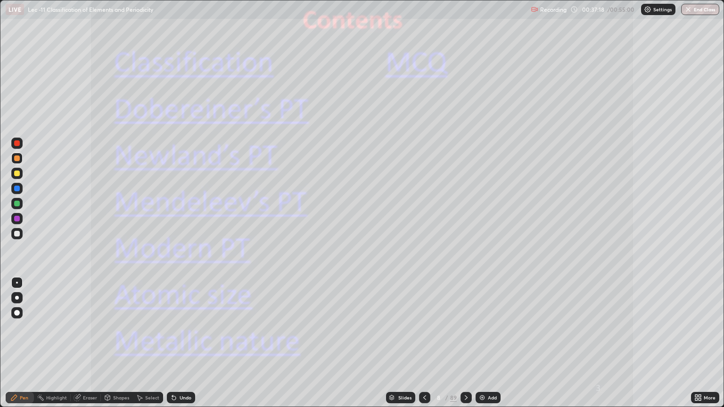
click at [425, 343] on icon at bounding box center [425, 398] width 8 height 8
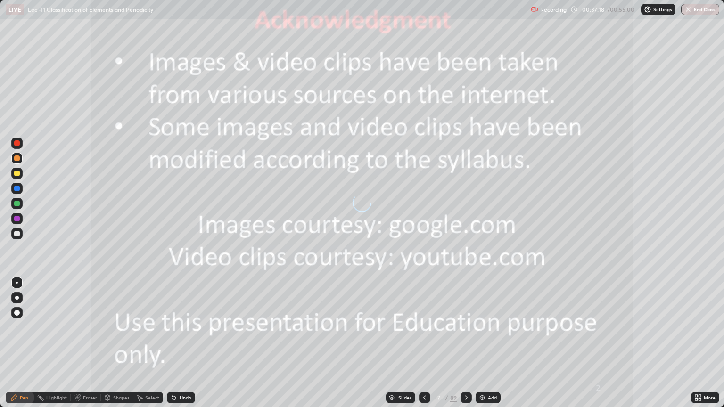
click at [424, 343] on icon at bounding box center [425, 398] width 8 height 8
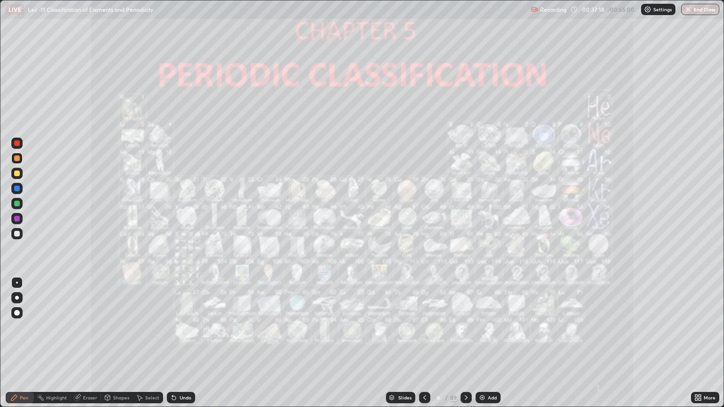
click at [424, 343] on icon at bounding box center [425, 398] width 8 height 8
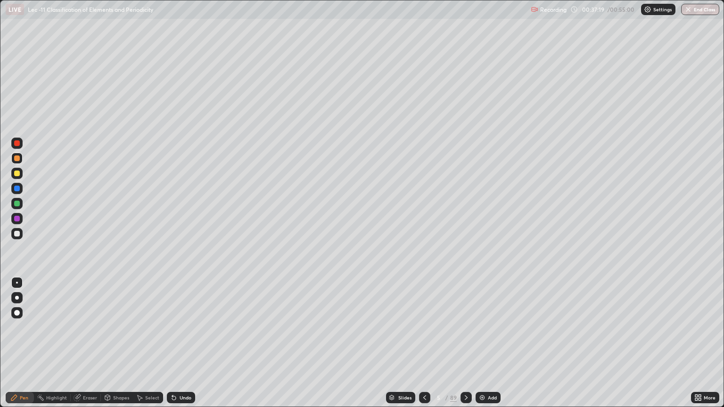
click at [425, 343] on icon at bounding box center [425, 398] width 8 height 8
click at [424, 343] on icon at bounding box center [425, 398] width 8 height 8
click at [461, 343] on div at bounding box center [466, 397] width 11 height 11
click at [465, 343] on icon at bounding box center [466, 398] width 8 height 8
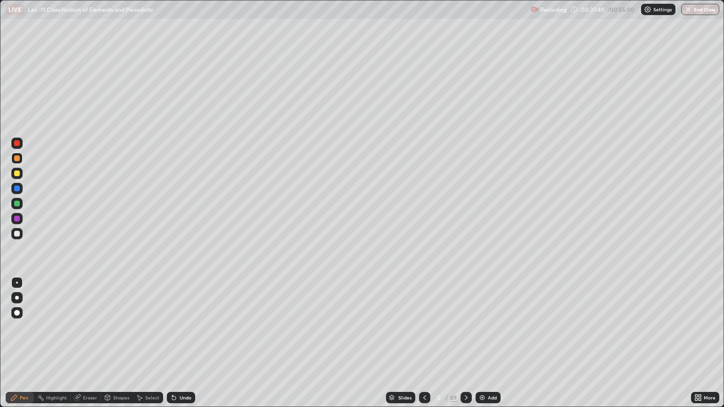
click at [462, 343] on icon at bounding box center [466, 398] width 8 height 8
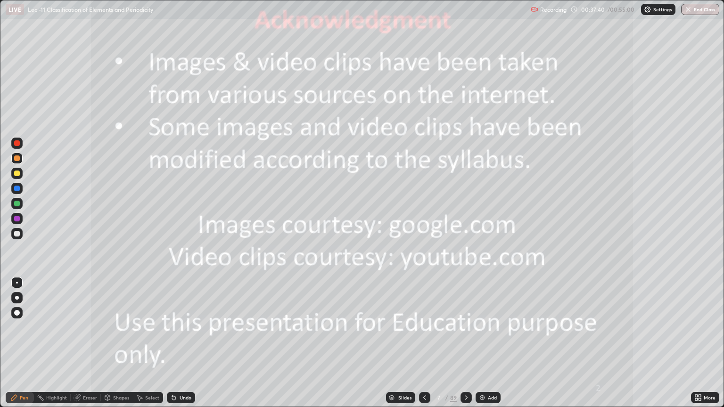
click at [462, 343] on icon at bounding box center [466, 398] width 8 height 8
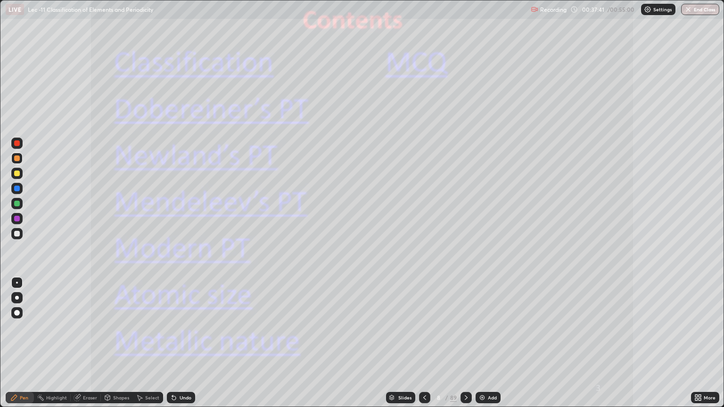
click at [465, 343] on icon at bounding box center [466, 398] width 8 height 8
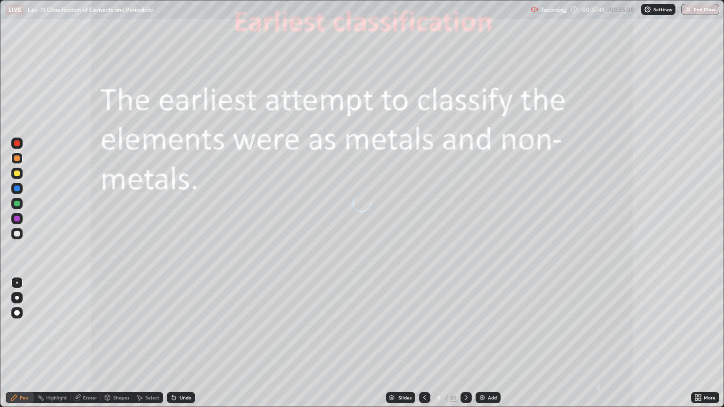
click at [465, 343] on icon at bounding box center [466, 398] width 8 height 8
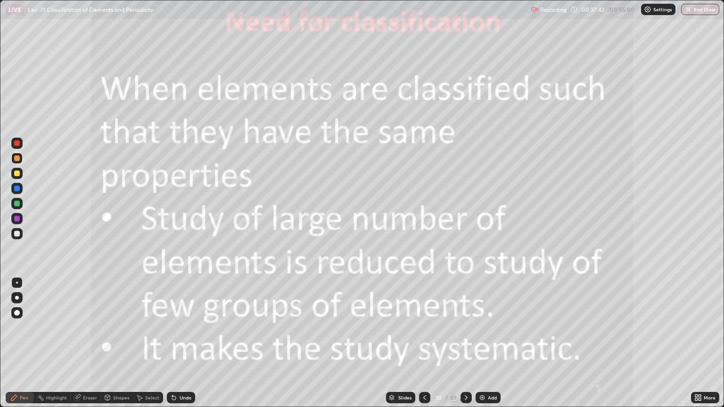
click at [462, 343] on icon at bounding box center [466, 398] width 8 height 8
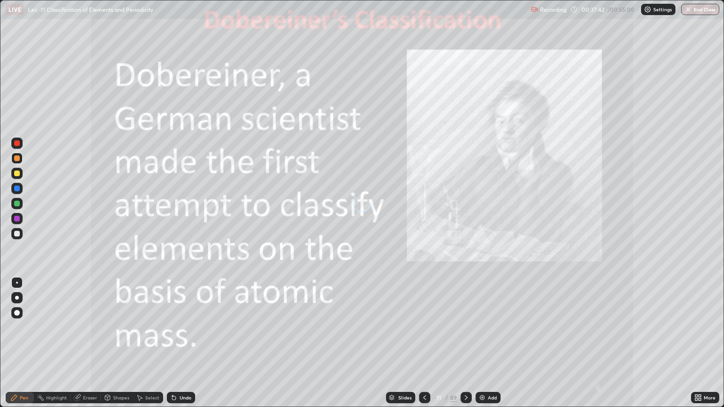
click at [464, 343] on icon at bounding box center [466, 398] width 8 height 8
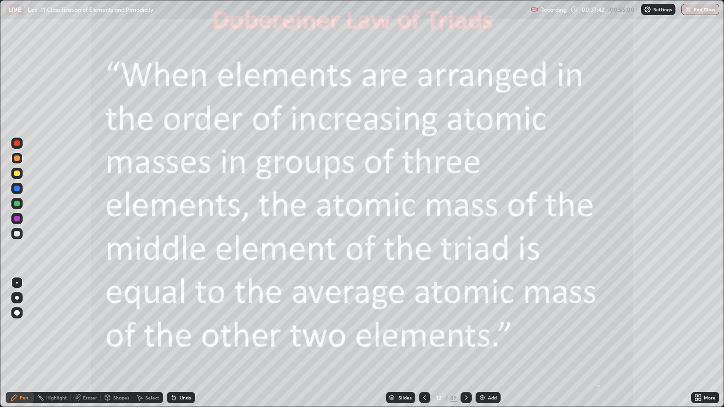
click at [465, 343] on icon at bounding box center [466, 398] width 8 height 8
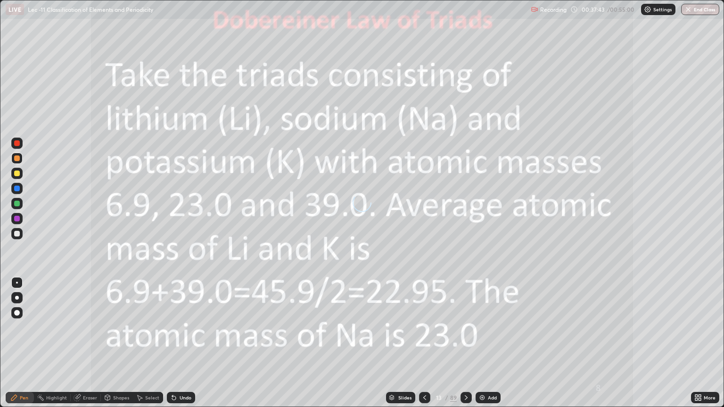
click at [465, 343] on icon at bounding box center [466, 398] width 8 height 8
click at [464, 343] on icon at bounding box center [466, 398] width 8 height 8
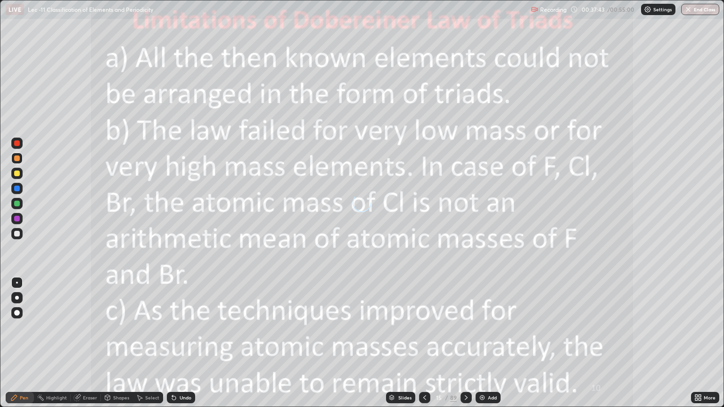
click at [465, 343] on icon at bounding box center [466, 398] width 8 height 8
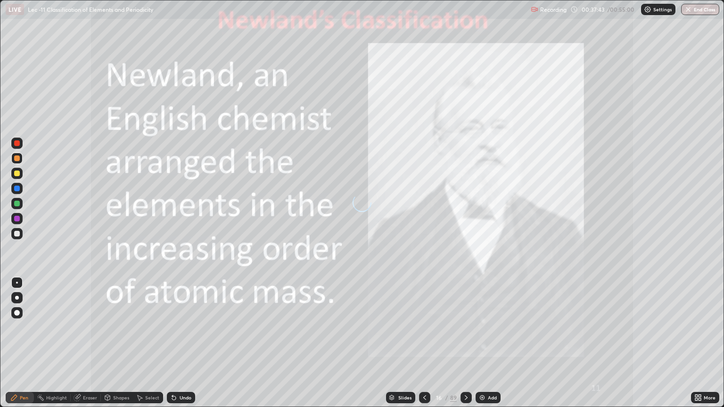
click at [465, 343] on icon at bounding box center [466, 398] width 8 height 8
click at [467, 343] on div at bounding box center [466, 397] width 11 height 11
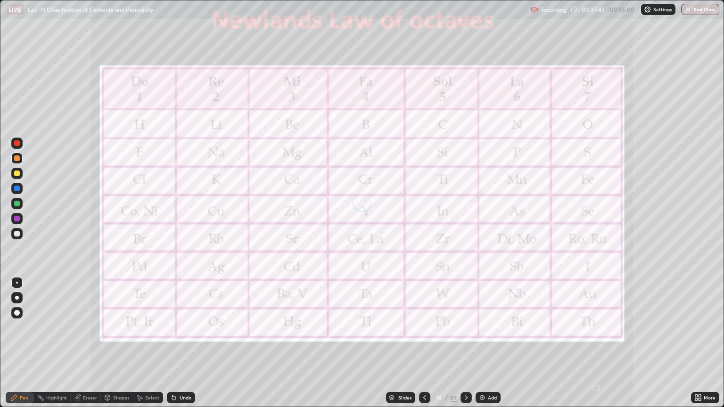
click at [465, 343] on icon at bounding box center [466, 398] width 8 height 8
click at [469, 343] on icon at bounding box center [466, 398] width 8 height 8
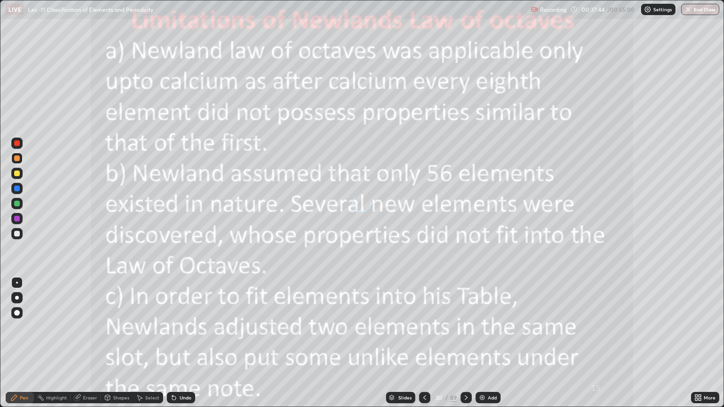
click at [470, 343] on div at bounding box center [466, 397] width 11 height 11
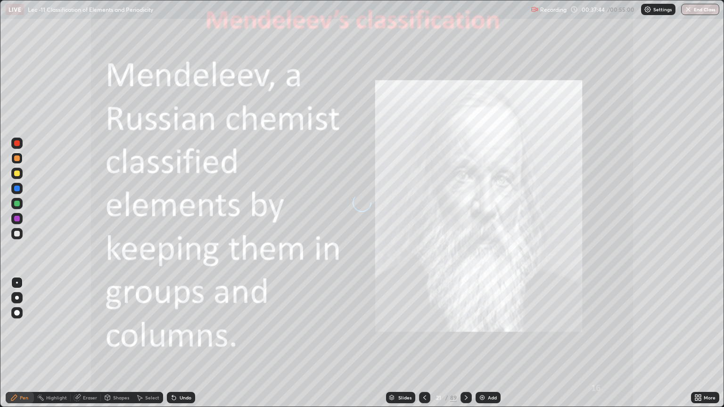
click at [469, 343] on div at bounding box center [466, 397] width 11 height 11
click at [465, 343] on icon at bounding box center [466, 398] width 8 height 8
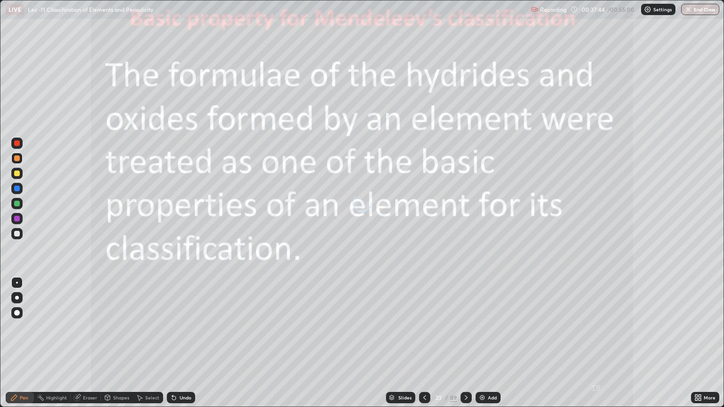
click at [465, 343] on icon at bounding box center [466, 398] width 8 height 8
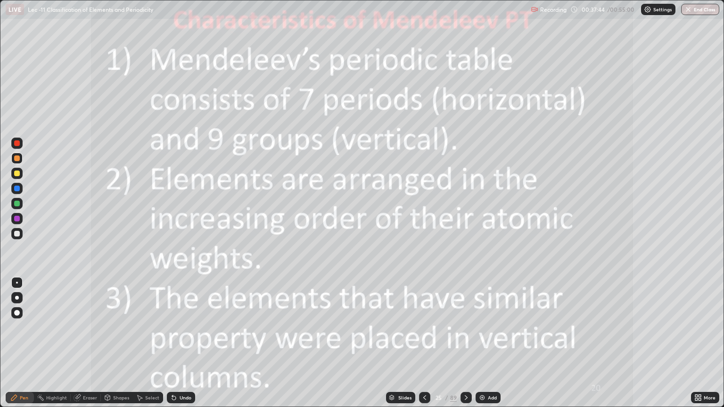
click at [465, 343] on icon at bounding box center [466, 398] width 8 height 8
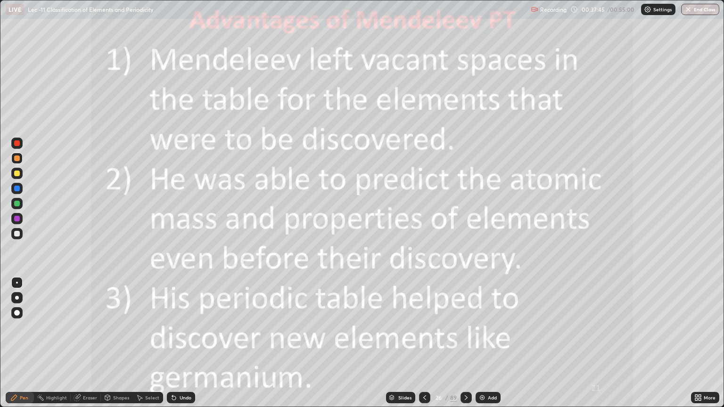
click at [465, 343] on icon at bounding box center [466, 398] width 8 height 8
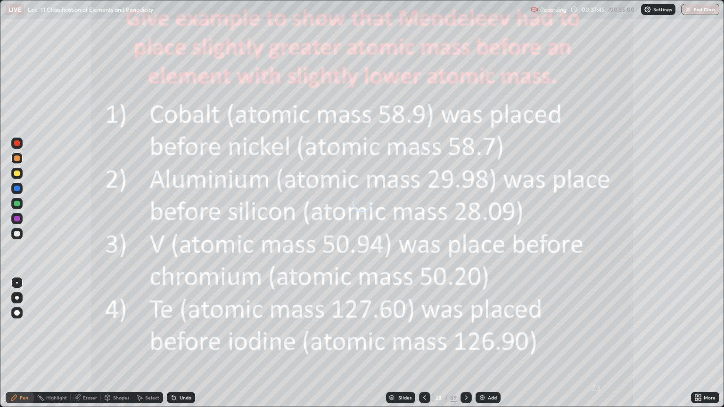
click at [465, 343] on icon at bounding box center [466, 398] width 8 height 8
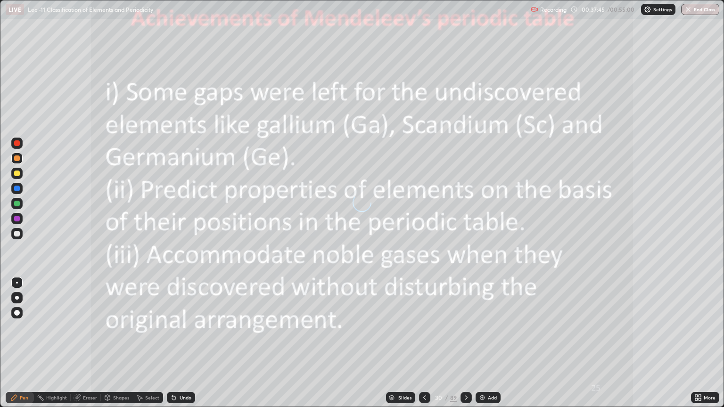
click at [465, 343] on icon at bounding box center [466, 398] width 8 height 8
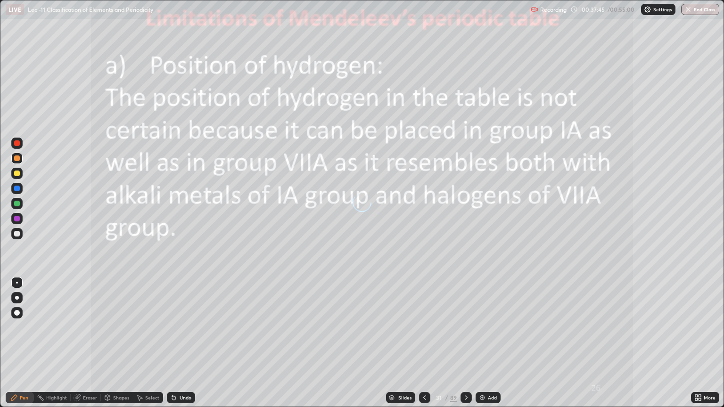
click at [465, 343] on icon at bounding box center [466, 398] width 8 height 8
click at [466, 343] on icon at bounding box center [466, 398] width 8 height 8
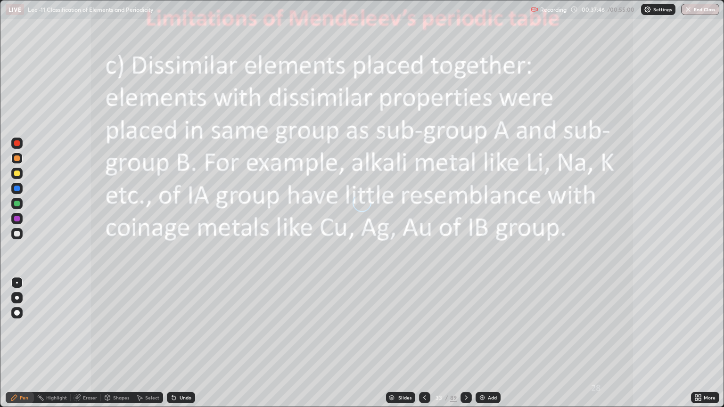
click at [466, 343] on icon at bounding box center [466, 398] width 8 height 8
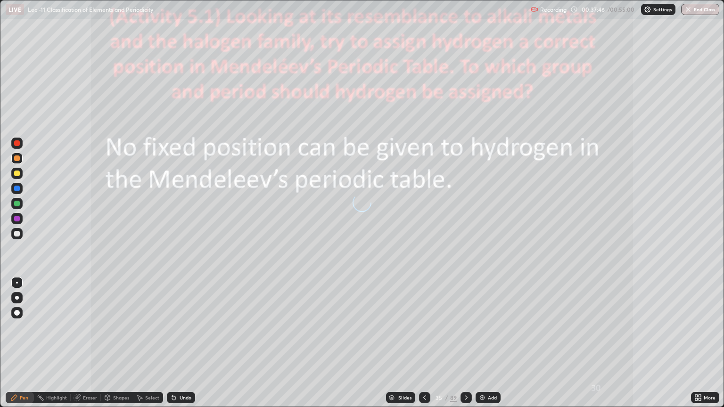
click at [466, 343] on icon at bounding box center [466, 398] width 3 height 5
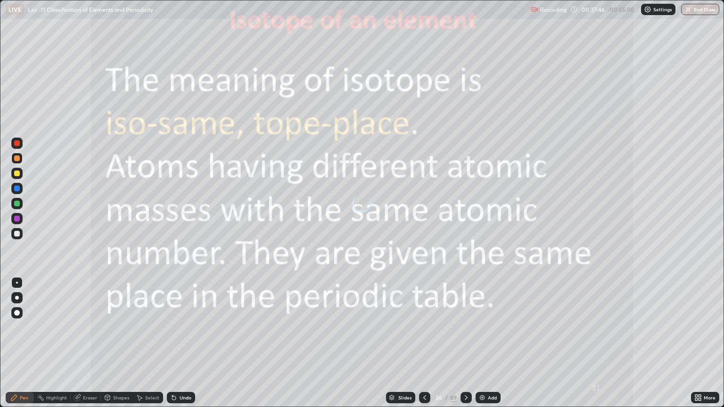
click at [466, 343] on icon at bounding box center [466, 398] width 3 height 5
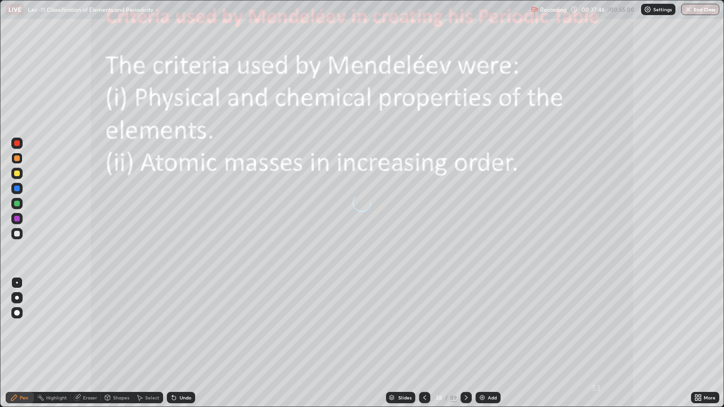
click at [466, 343] on icon at bounding box center [466, 398] width 8 height 8
click at [466, 343] on icon at bounding box center [466, 398] width 3 height 5
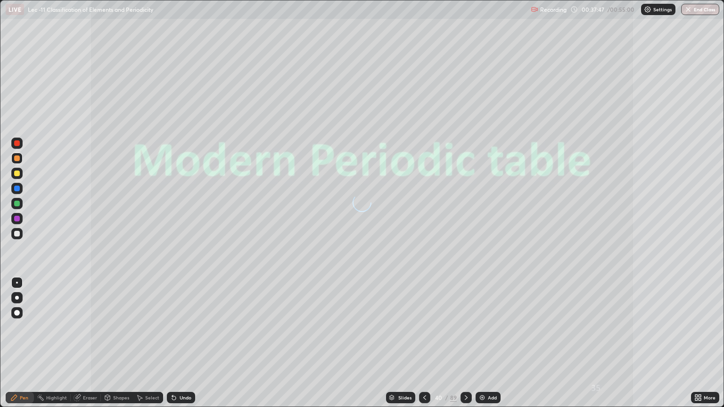
click at [466, 343] on icon at bounding box center [466, 398] width 3 height 5
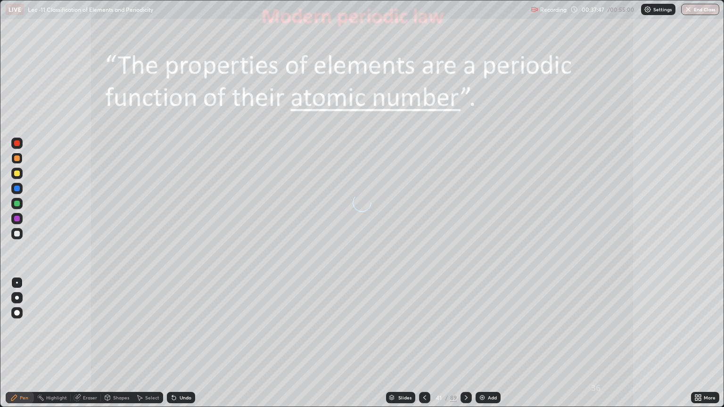
click at [466, 343] on icon at bounding box center [466, 398] width 3 height 5
click at [466, 343] on icon at bounding box center [466, 398] width 8 height 8
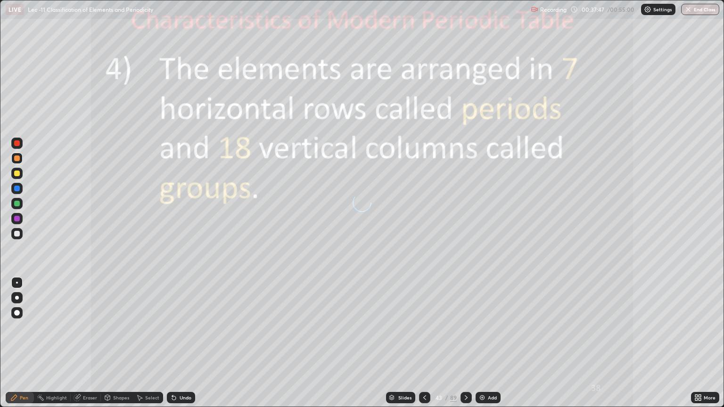
click at [466, 343] on icon at bounding box center [466, 398] width 8 height 8
click at [466, 343] on icon at bounding box center [466, 398] width 3 height 5
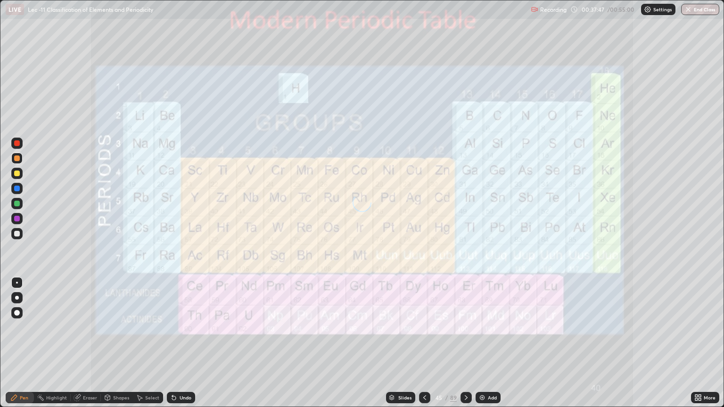
click at [467, 343] on icon at bounding box center [466, 398] width 3 height 5
click at [466, 343] on icon at bounding box center [466, 398] width 8 height 8
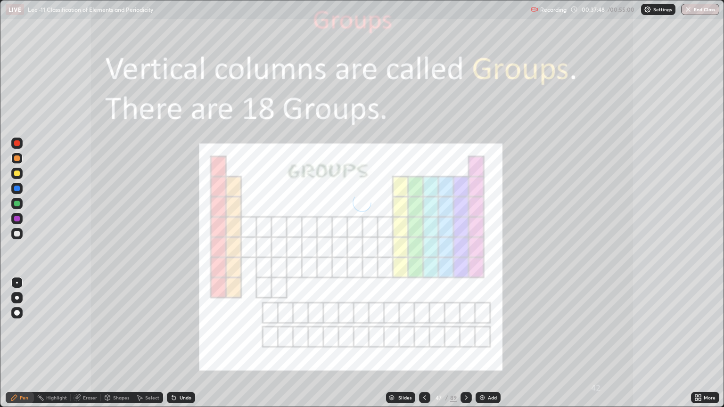
click at [466, 343] on icon at bounding box center [466, 398] width 3 height 5
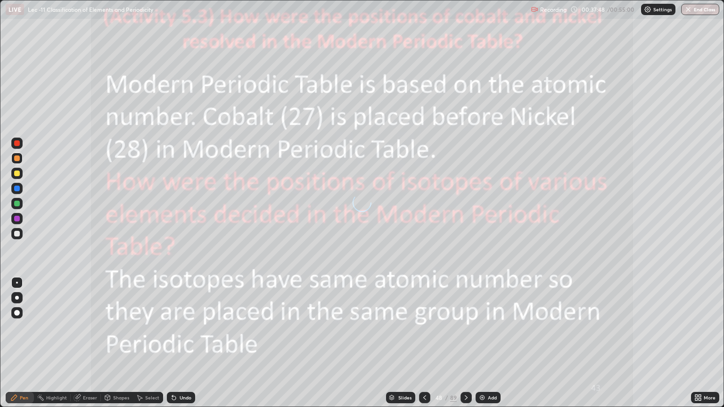
click at [466, 343] on icon at bounding box center [466, 398] width 8 height 8
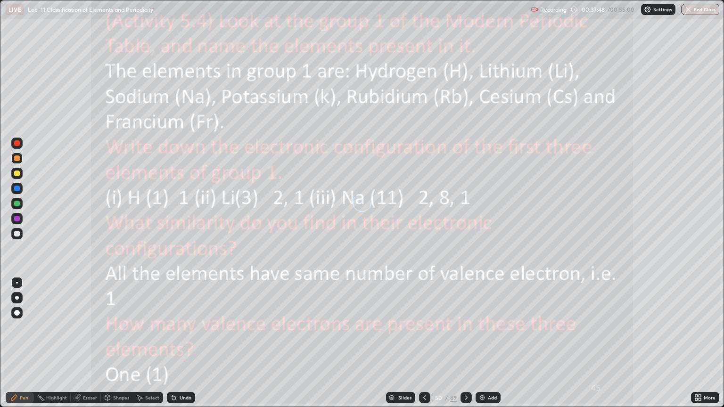
click at [466, 343] on icon at bounding box center [466, 398] width 8 height 8
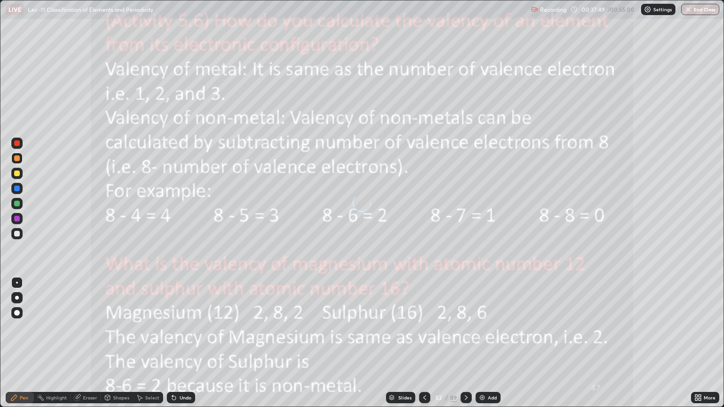
click at [465, 343] on icon at bounding box center [466, 398] width 8 height 8
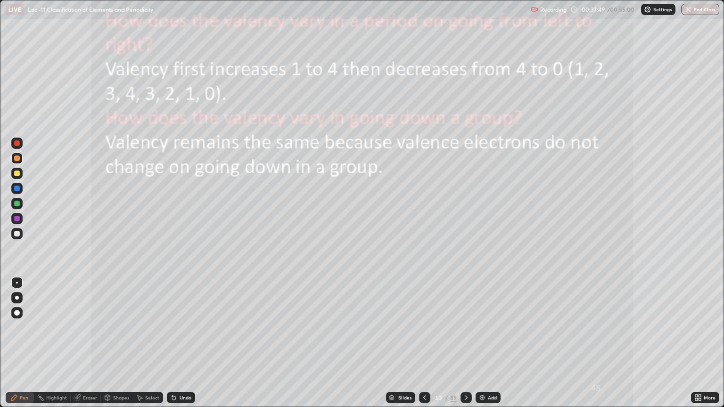
click at [467, 343] on icon at bounding box center [466, 398] width 3 height 5
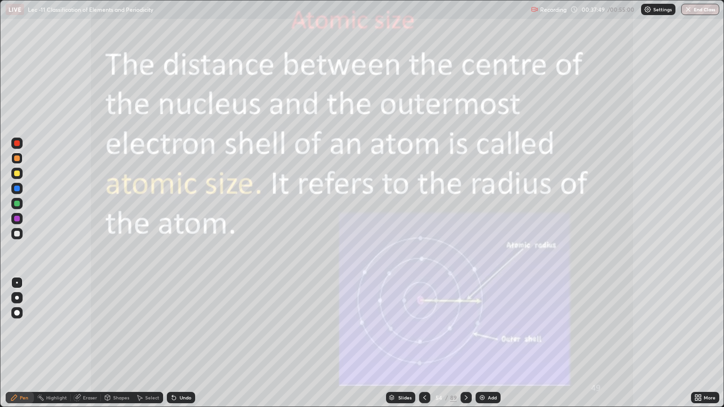
click at [467, 343] on icon at bounding box center [466, 398] width 8 height 8
click at [466, 343] on icon at bounding box center [466, 398] width 8 height 8
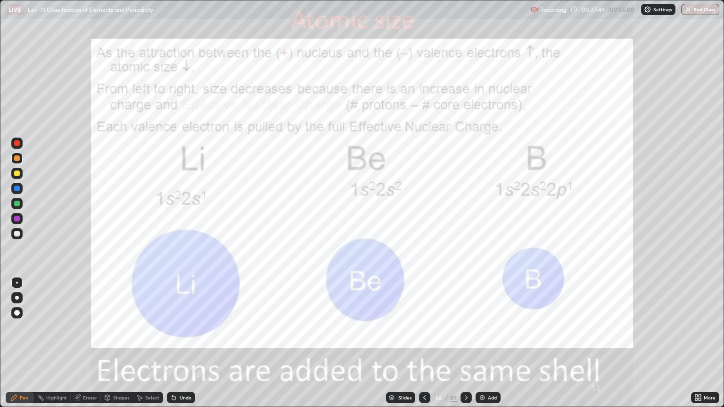
click at [466, 343] on icon at bounding box center [466, 398] width 3 height 5
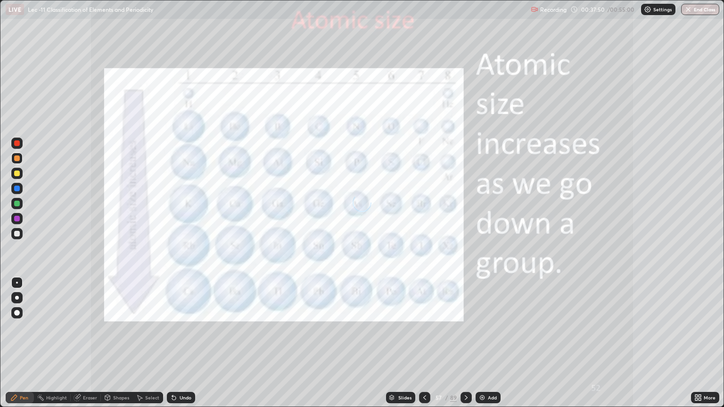
click at [466, 343] on icon at bounding box center [466, 398] width 8 height 8
click at [465, 343] on icon at bounding box center [466, 398] width 8 height 8
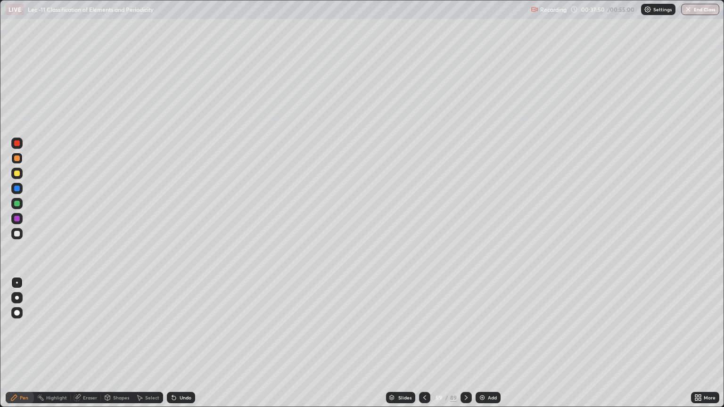
click at [467, 343] on icon at bounding box center [466, 398] width 8 height 8
click at [466, 343] on icon at bounding box center [466, 398] width 8 height 8
click at [467, 343] on icon at bounding box center [466, 398] width 8 height 8
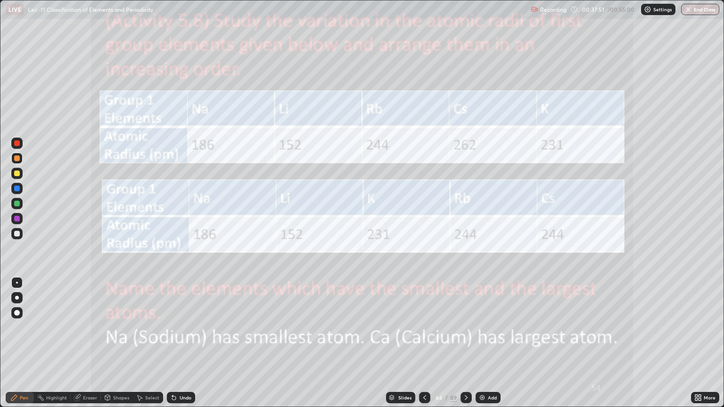
click at [465, 343] on icon at bounding box center [466, 398] width 8 height 8
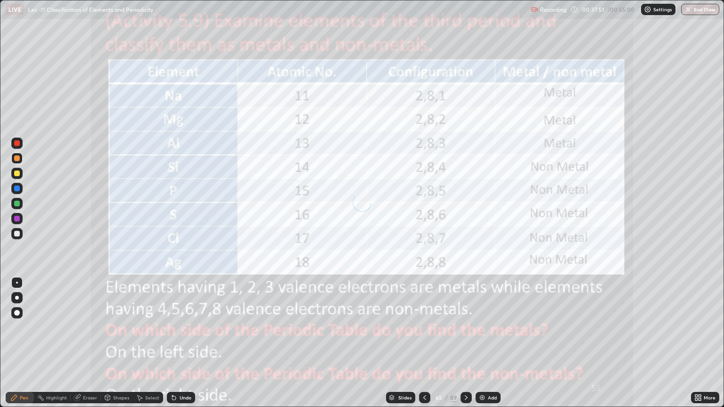
click at [465, 343] on icon at bounding box center [466, 398] width 8 height 8
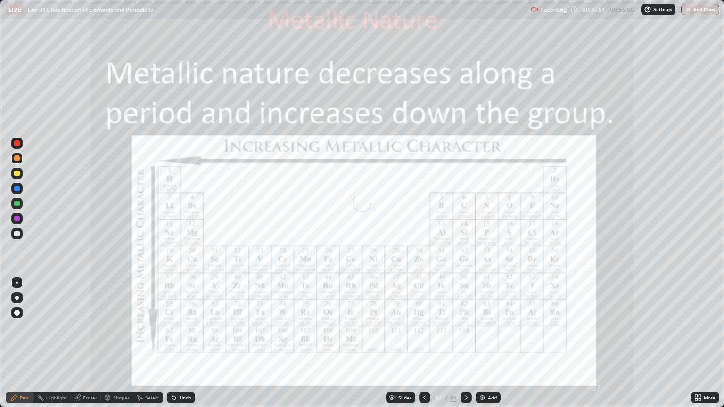
click at [466, 343] on icon at bounding box center [466, 398] width 8 height 8
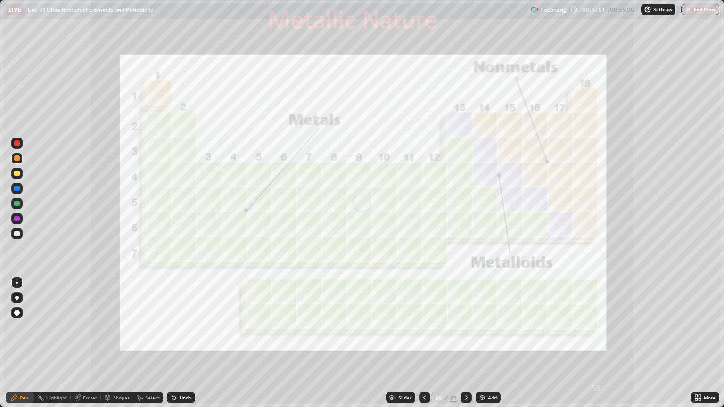
click at [465, 343] on icon at bounding box center [466, 398] width 8 height 8
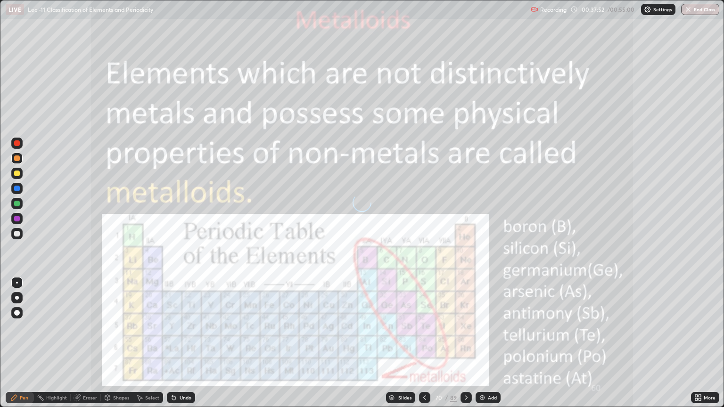
click at [465, 343] on icon at bounding box center [466, 398] width 8 height 8
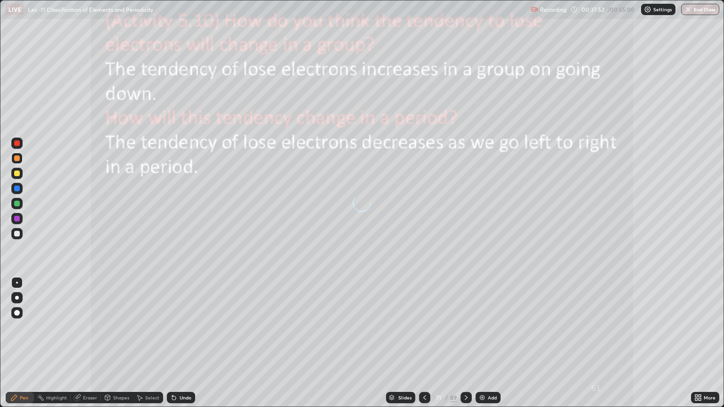
click at [465, 343] on icon at bounding box center [466, 398] width 8 height 8
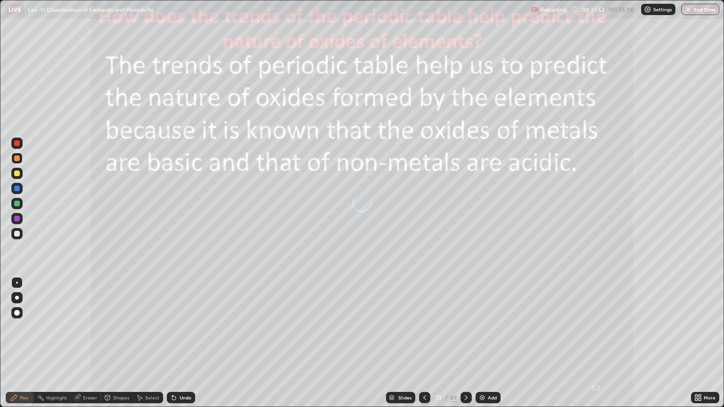
click at [465, 343] on icon at bounding box center [466, 398] width 8 height 8
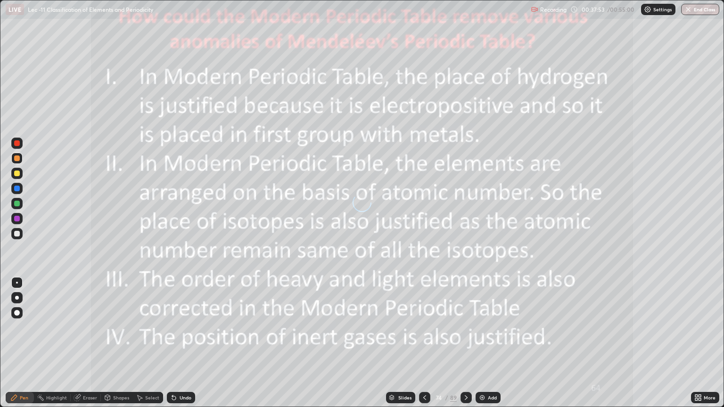
click at [465, 343] on icon at bounding box center [466, 398] width 8 height 8
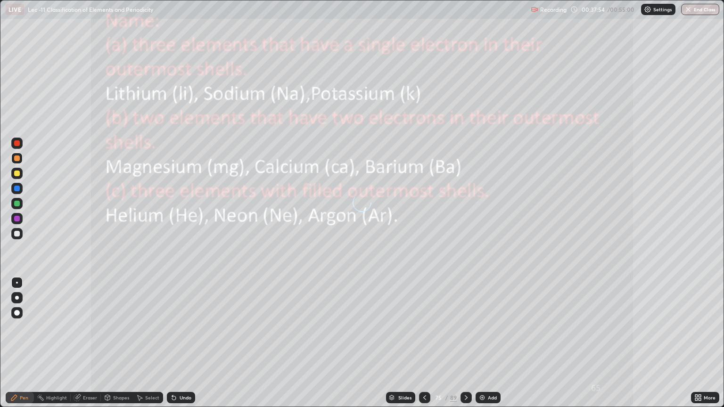
click at [701, 343] on icon at bounding box center [700, 399] width 2 height 2
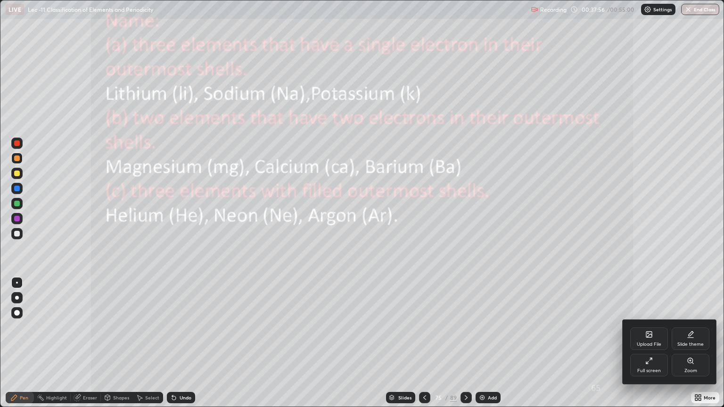
click at [466, 343] on div at bounding box center [362, 203] width 724 height 407
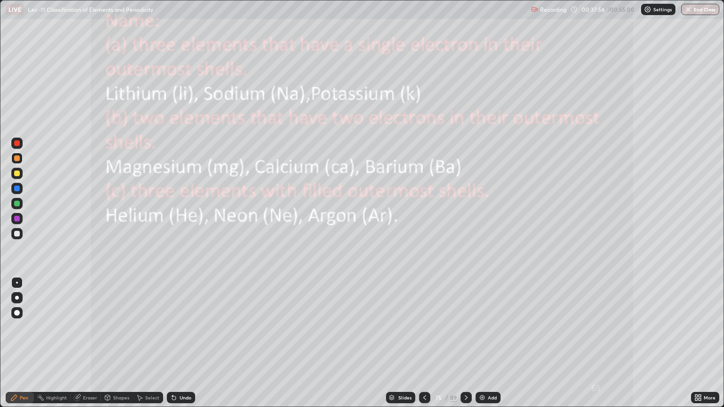
click at [466, 343] on div "Upload File Slide theme Full screen Zoom" at bounding box center [362, 203] width 724 height 407
click at [466, 343] on icon at bounding box center [466, 398] width 3 height 5
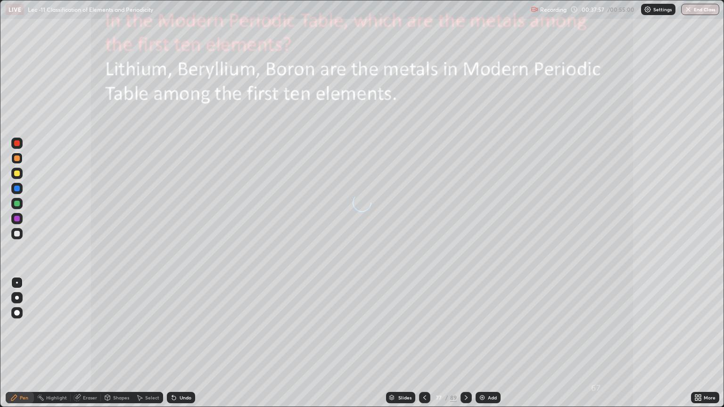
click at [465, 343] on icon at bounding box center [466, 398] width 3 height 5
click at [465, 343] on icon at bounding box center [466, 398] width 8 height 8
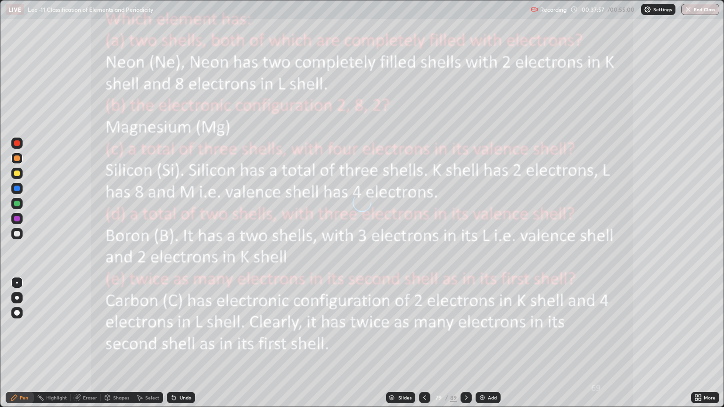
click at [466, 343] on icon at bounding box center [466, 398] width 8 height 8
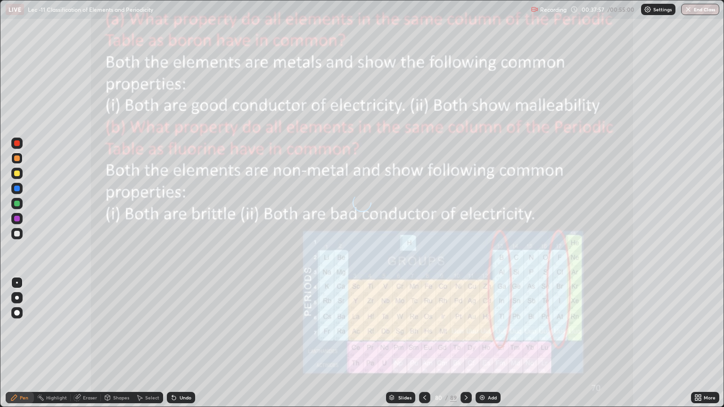
click at [466, 343] on icon at bounding box center [466, 398] width 8 height 8
click at [465, 343] on icon at bounding box center [466, 398] width 8 height 8
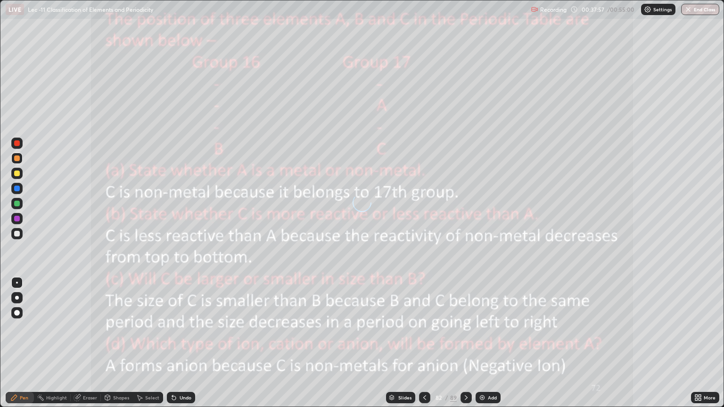
click at [465, 343] on icon at bounding box center [466, 398] width 8 height 8
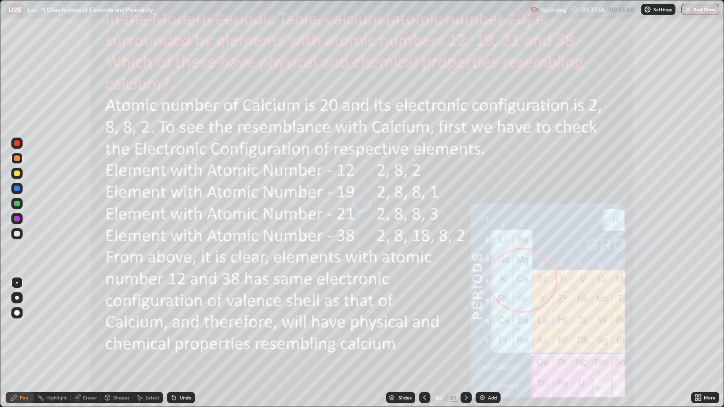
click at [465, 343] on icon at bounding box center [466, 398] width 8 height 8
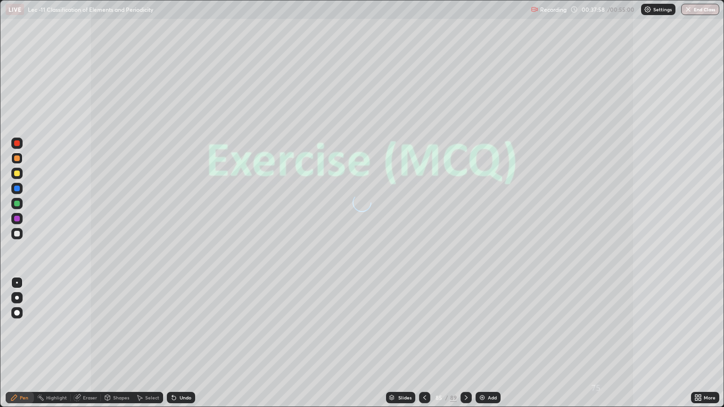
click at [465, 343] on icon at bounding box center [466, 398] width 8 height 8
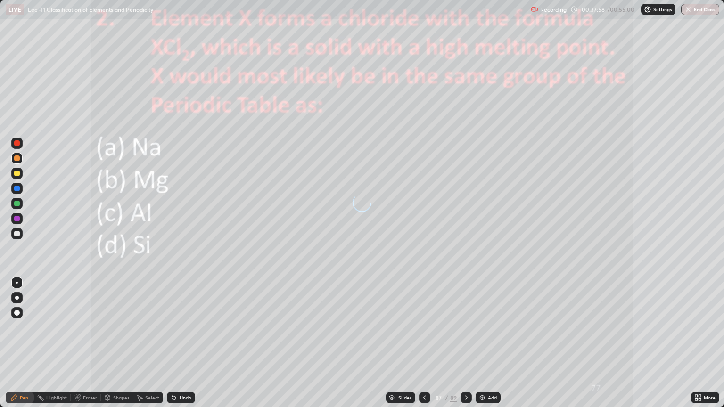
click at [465, 343] on icon at bounding box center [466, 398] width 8 height 8
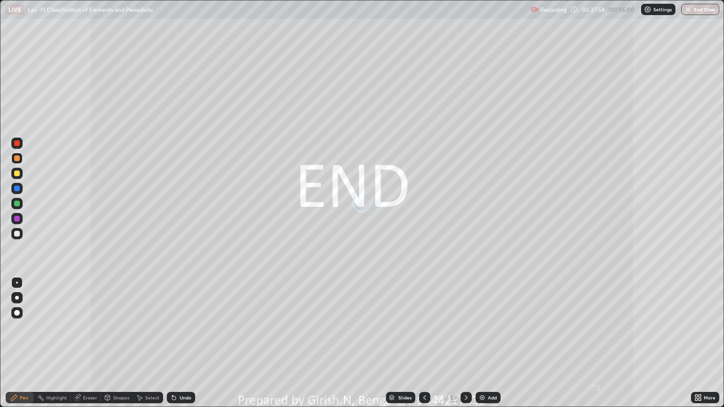
click at [465, 343] on icon at bounding box center [466, 398] width 8 height 8
click at [17, 204] on div at bounding box center [17, 204] width 6 height 6
click at [19, 172] on div at bounding box center [17, 174] width 6 height 6
click at [18, 159] on div at bounding box center [17, 159] width 6 height 6
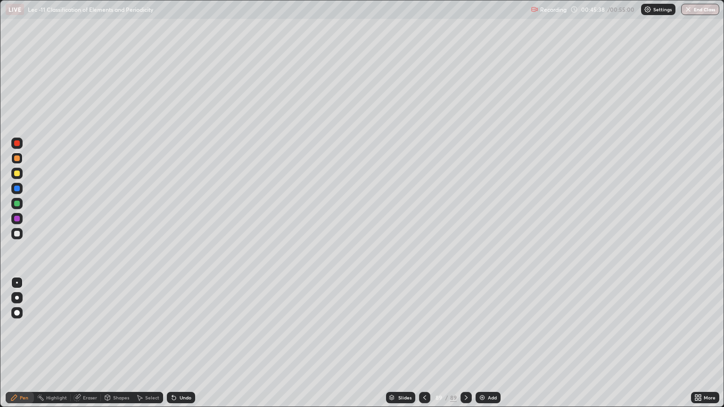
click at [467, 343] on icon at bounding box center [466, 398] width 8 height 8
click at [480, 343] on img at bounding box center [482, 398] width 8 height 8
click at [173, 343] on icon at bounding box center [174, 398] width 4 height 4
click at [482, 343] on div "Add" at bounding box center [488, 397] width 25 height 11
click at [21, 234] on div at bounding box center [16, 233] width 11 height 11
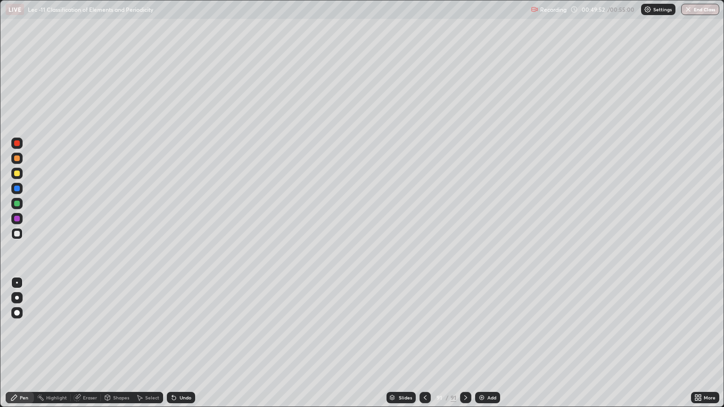
click at [17, 158] on div at bounding box center [17, 159] width 6 height 6
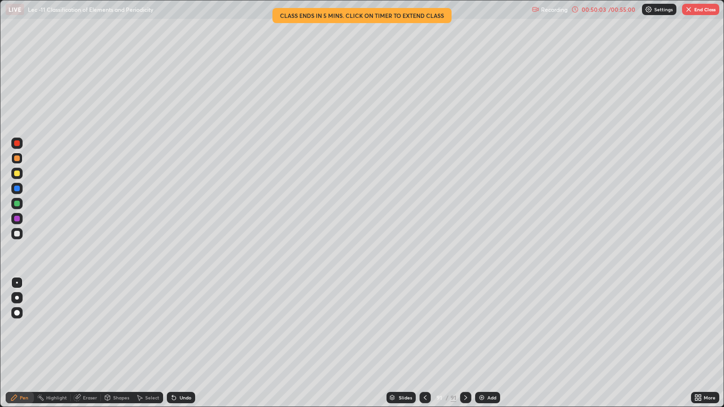
click at [21, 174] on div at bounding box center [16, 173] width 11 height 11
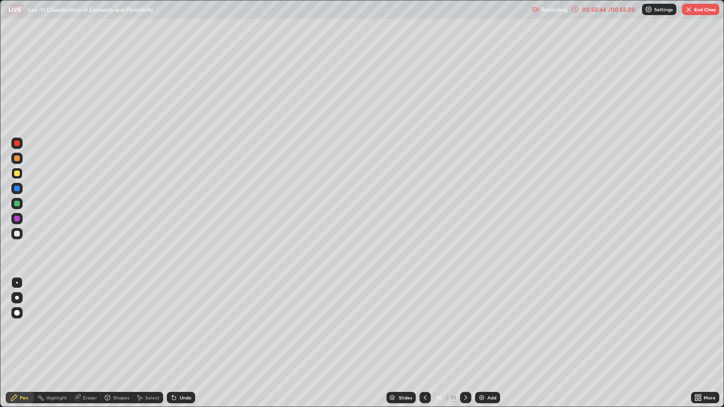
click at [19, 163] on div at bounding box center [16, 158] width 11 height 11
click at [121, 343] on div "Shapes" at bounding box center [121, 398] width 16 height 5
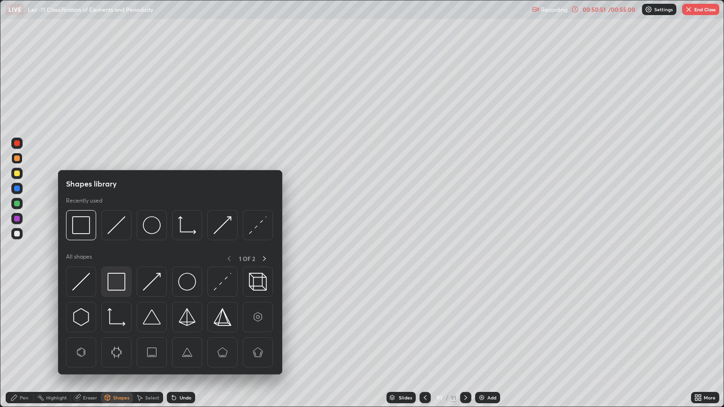
click at [122, 278] on img at bounding box center [116, 282] width 18 height 18
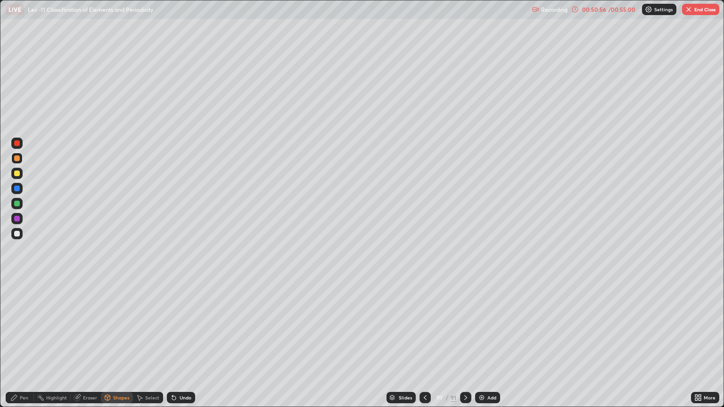
click at [21, 235] on div at bounding box center [16, 233] width 11 height 11
click at [192, 343] on div "Undo" at bounding box center [181, 397] width 28 height 11
click at [31, 343] on div "Pen" at bounding box center [20, 397] width 28 height 11
click at [172, 343] on icon at bounding box center [174, 398] width 4 height 4
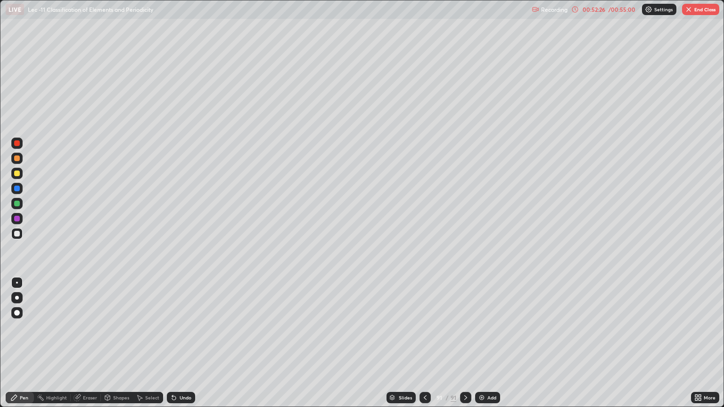
click at [168, 343] on div "Undo" at bounding box center [181, 397] width 28 height 11
click at [167, 343] on div "Undo" at bounding box center [181, 397] width 28 height 11
click at [168, 343] on div "Undo" at bounding box center [181, 397] width 28 height 11
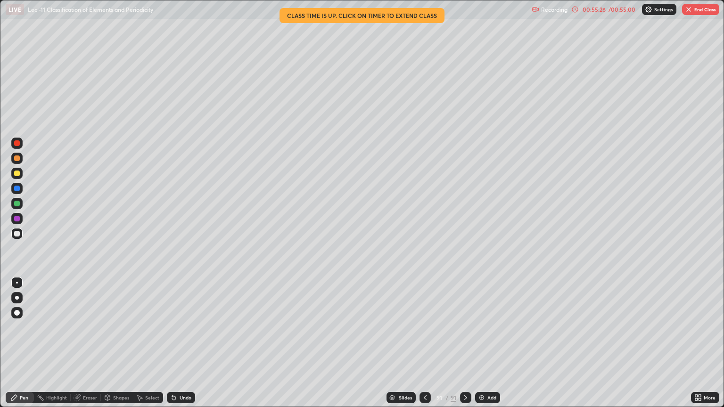
click at [695, 343] on icon at bounding box center [696, 399] width 2 height 2
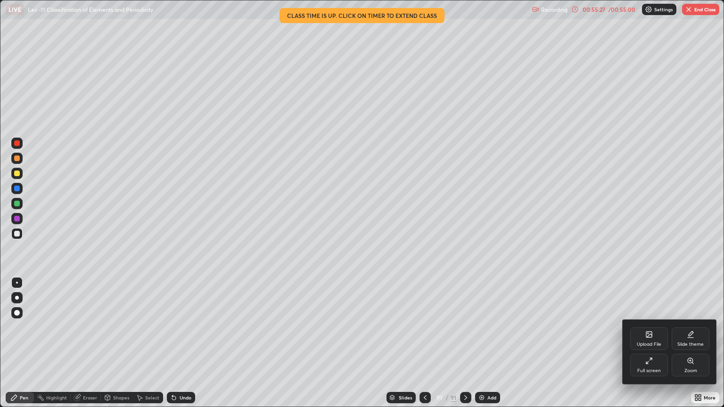
click at [648, 343] on icon at bounding box center [649, 361] width 8 height 8
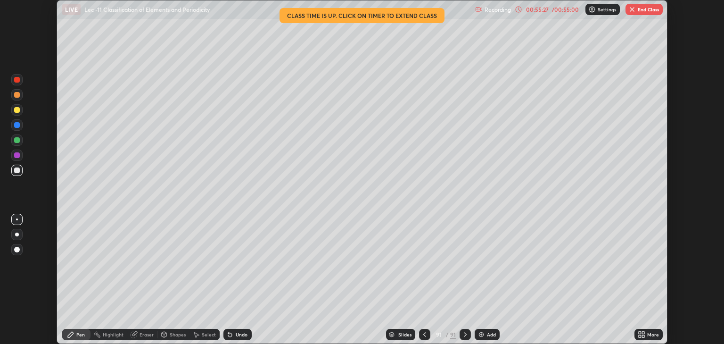
scroll to position [46799, 46419]
click at [640, 10] on button "End Class" at bounding box center [644, 9] width 37 height 11
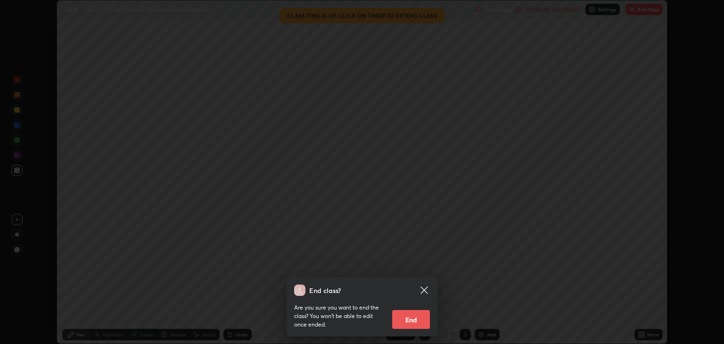
click at [412, 316] on button "End" at bounding box center [411, 319] width 38 height 19
